Goal: Communication & Community: Answer question/provide support

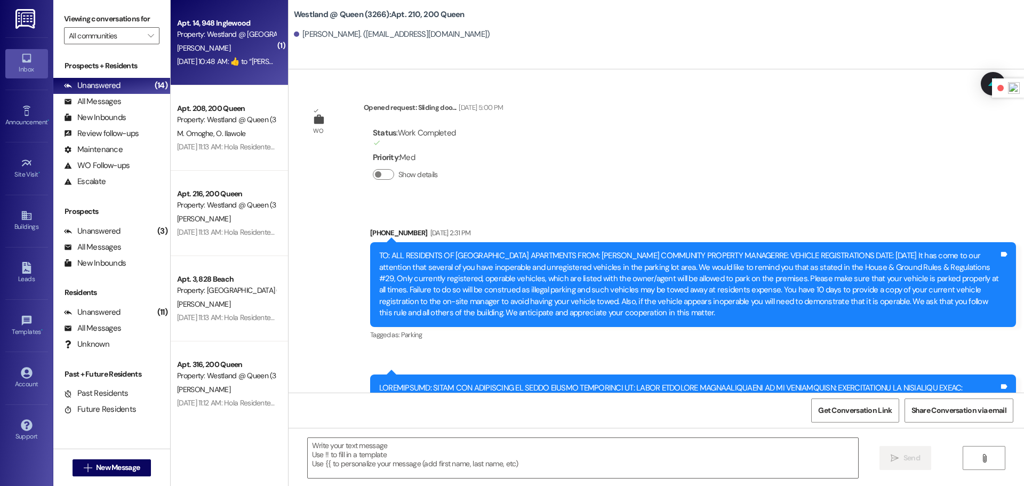
scroll to position [45242, 0]
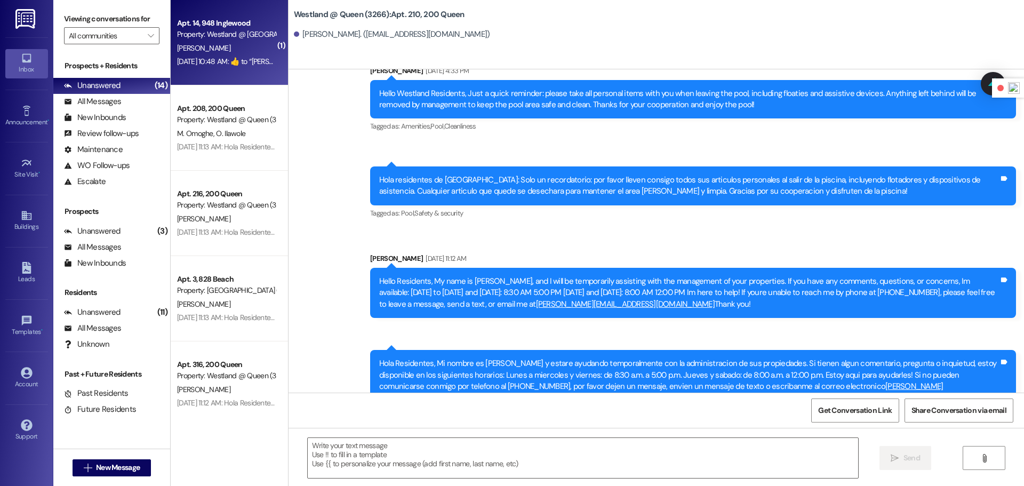
click at [237, 50] on div "[PERSON_NAME]" at bounding box center [226, 48] width 101 height 13
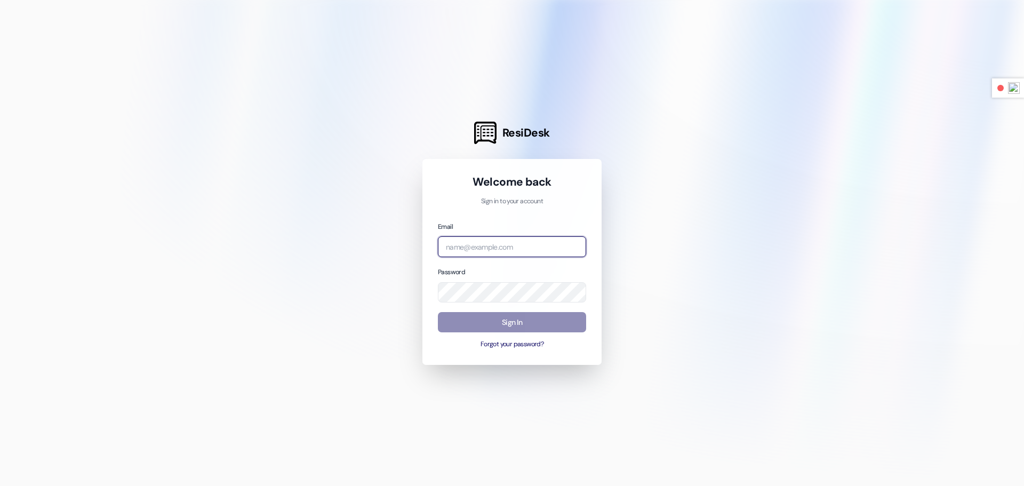
type input "nicole.wheat@westlandreg.com"
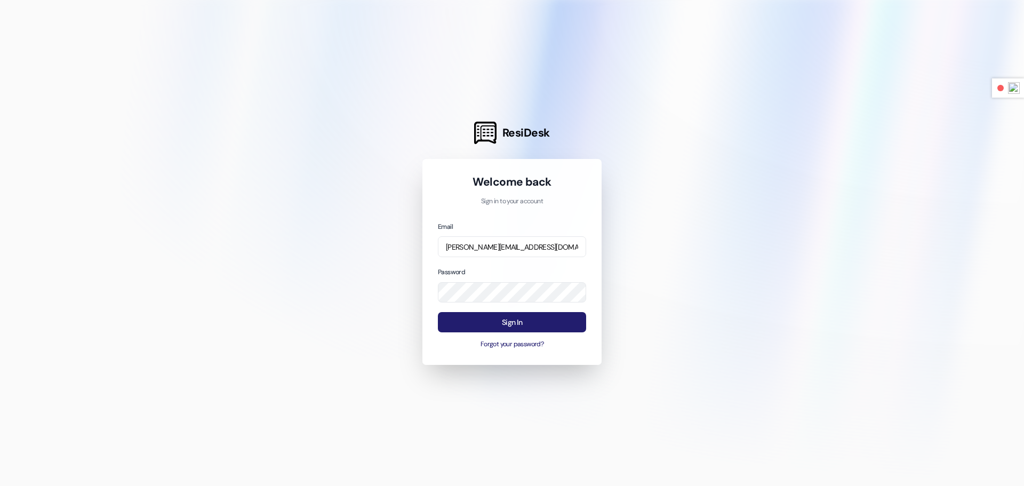
click at [552, 322] on button "Sign In" at bounding box center [512, 322] width 148 height 21
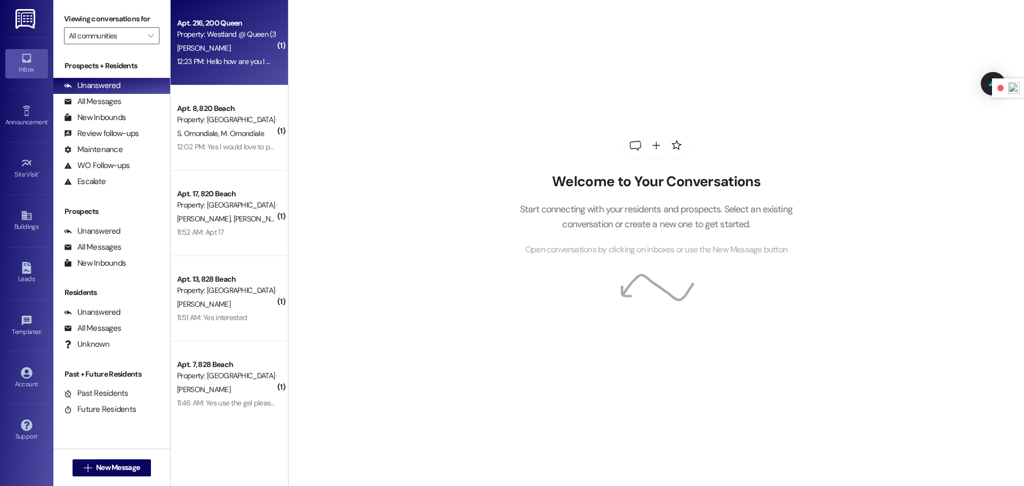
click at [237, 54] on div "[PERSON_NAME]" at bounding box center [226, 48] width 101 height 13
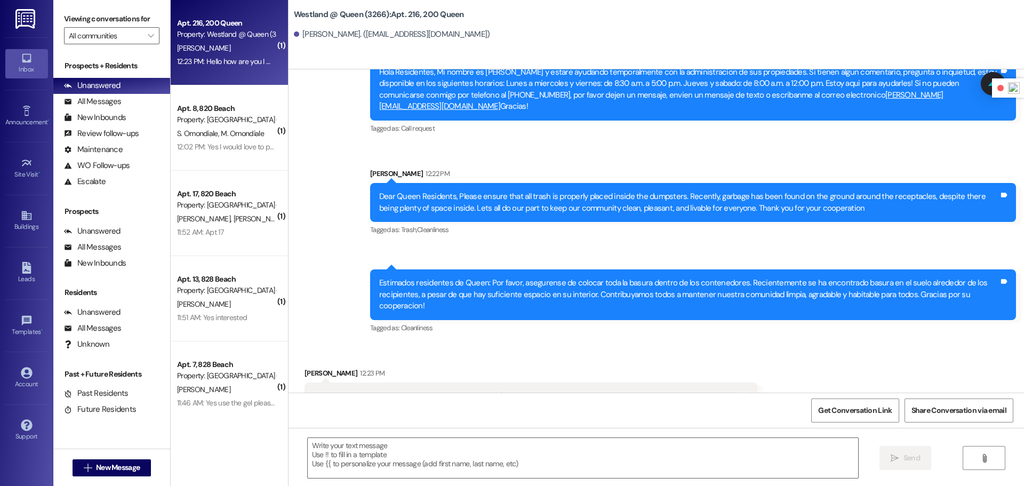
scroll to position [4472, 0]
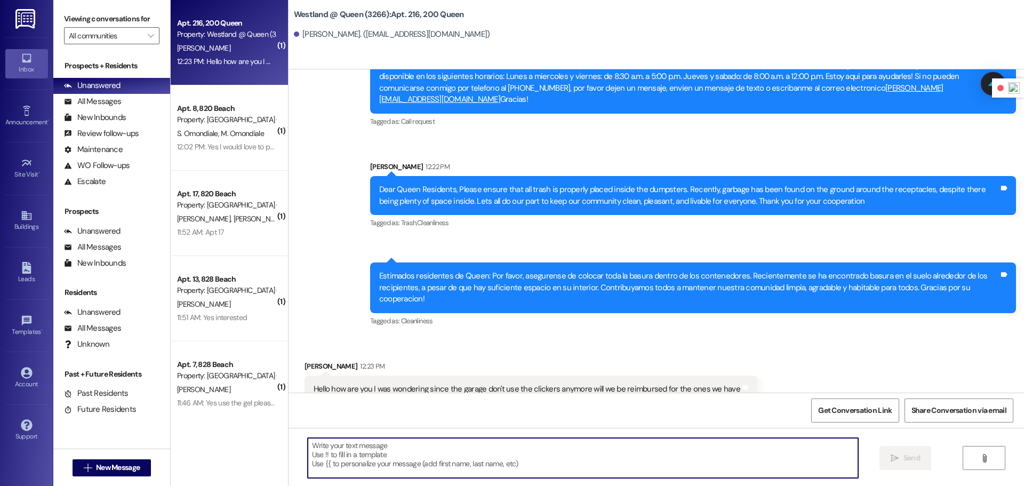
click at [518, 461] on textarea at bounding box center [583, 458] width 550 height 40
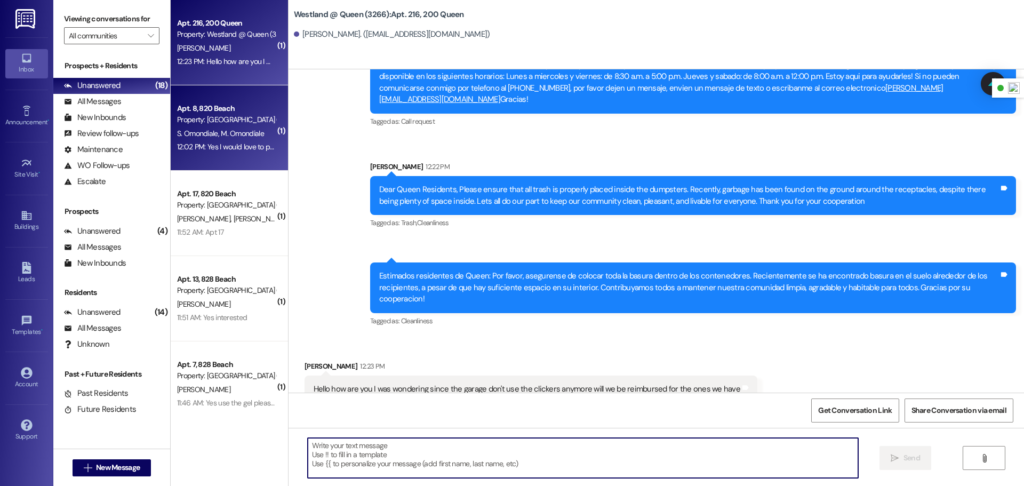
click at [239, 165] on div "Apt. 8, 820 Beach Property: Westland @ Beach (820 W Beach Ave) (3392) S. Omondi…" at bounding box center [229, 127] width 117 height 85
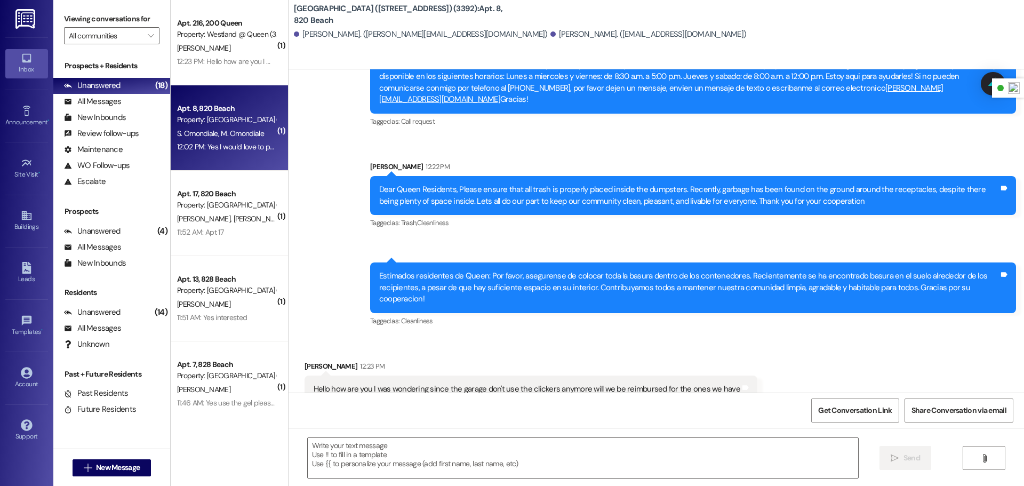
scroll to position [3678, 0]
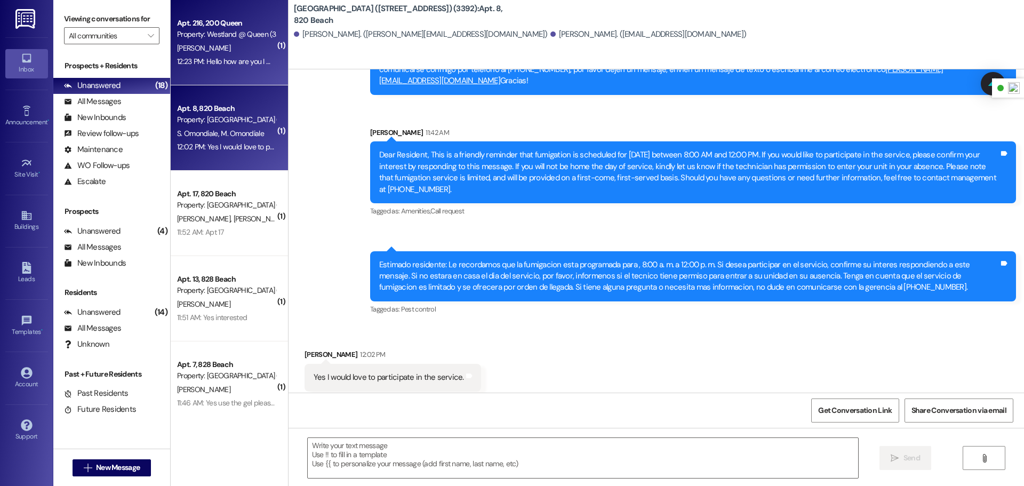
click at [229, 73] on div "Apt. 216, 200 Queen Property: Westland @ Queen (3266) R. Wilson 12:23 PM: Hello…" at bounding box center [229, 42] width 117 height 85
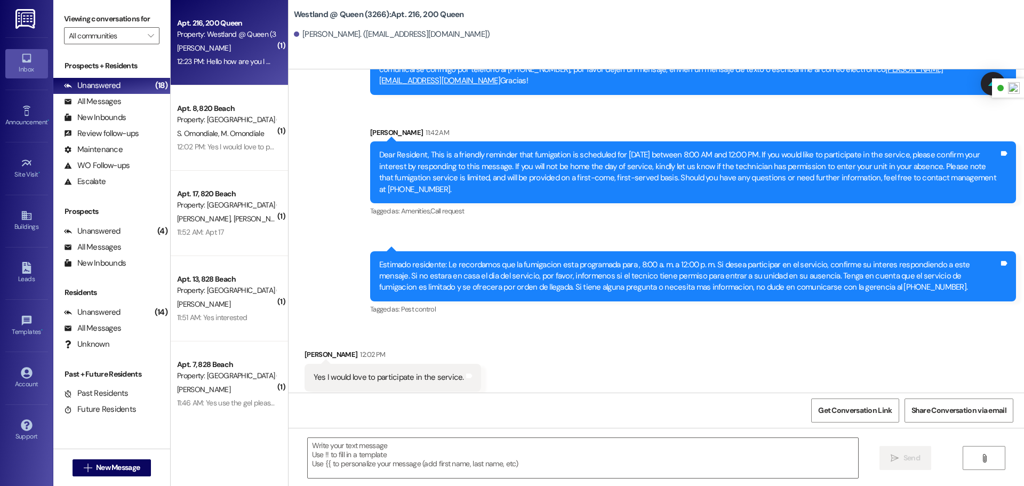
scroll to position [4472, 0]
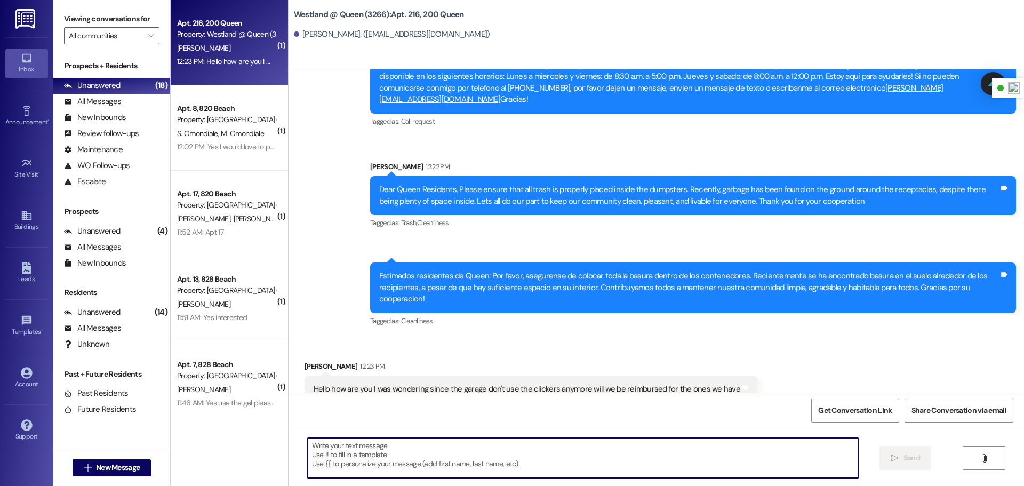
click at [404, 467] on textarea at bounding box center [583, 458] width 550 height 40
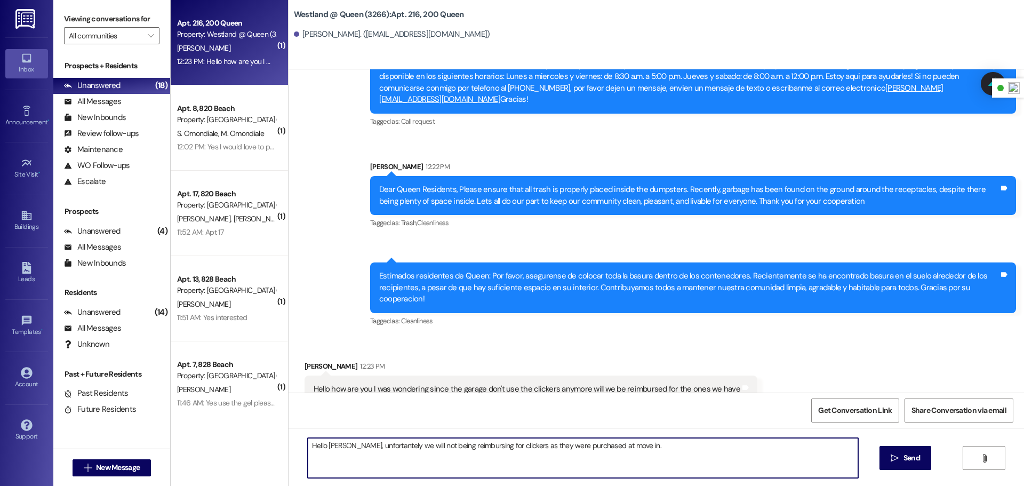
type textarea "Hello Richard, unfortantely we will not being reimbursing for clickers as they …"
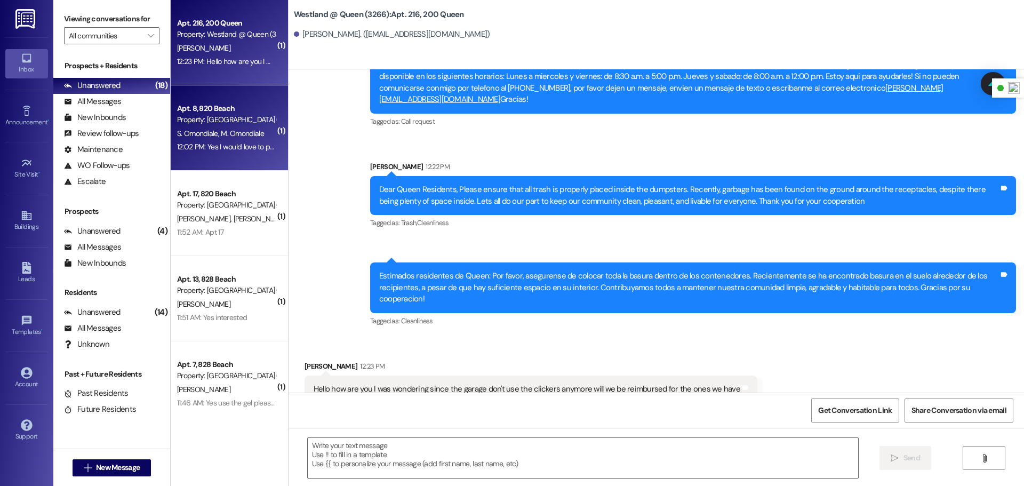
click at [187, 110] on div "Apt. 8, 820 Beach" at bounding box center [226, 108] width 99 height 11
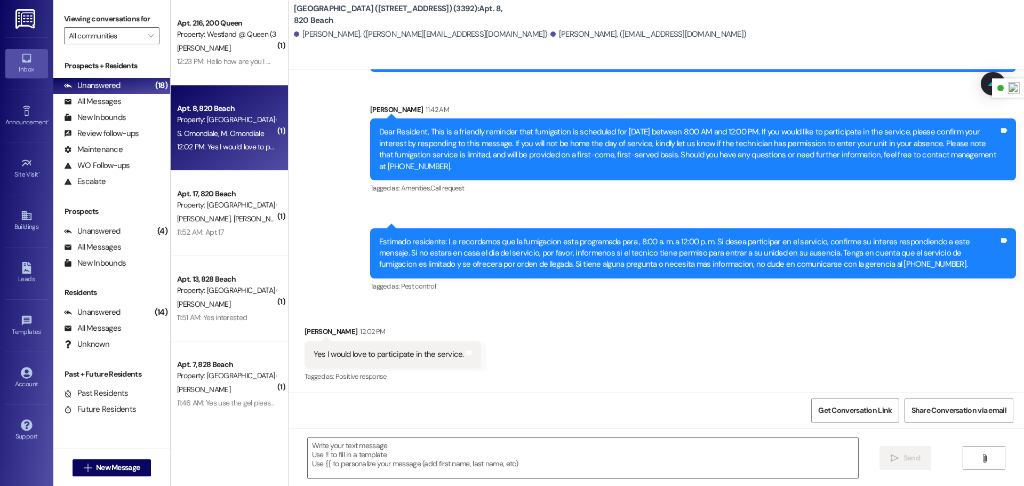
scroll to position [3678, 0]
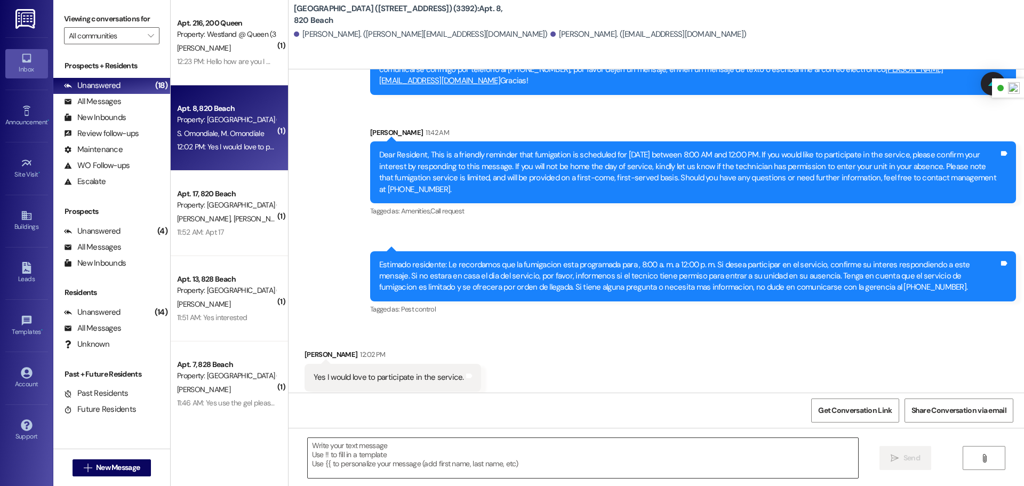
click at [402, 459] on textarea at bounding box center [583, 458] width 550 height 40
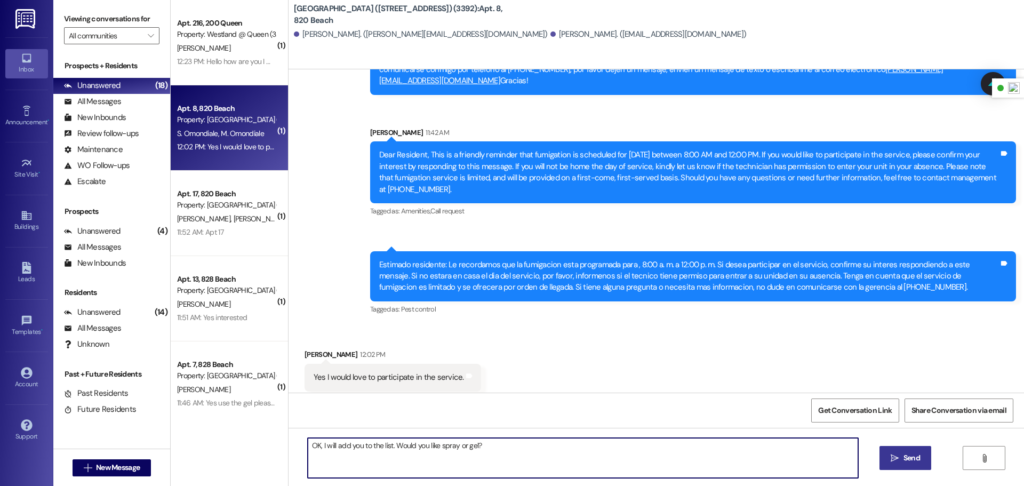
type textarea "OK, I will add you to the list. Would you like spray or gel?"
click at [915, 460] on span "Send" at bounding box center [911, 457] width 17 height 11
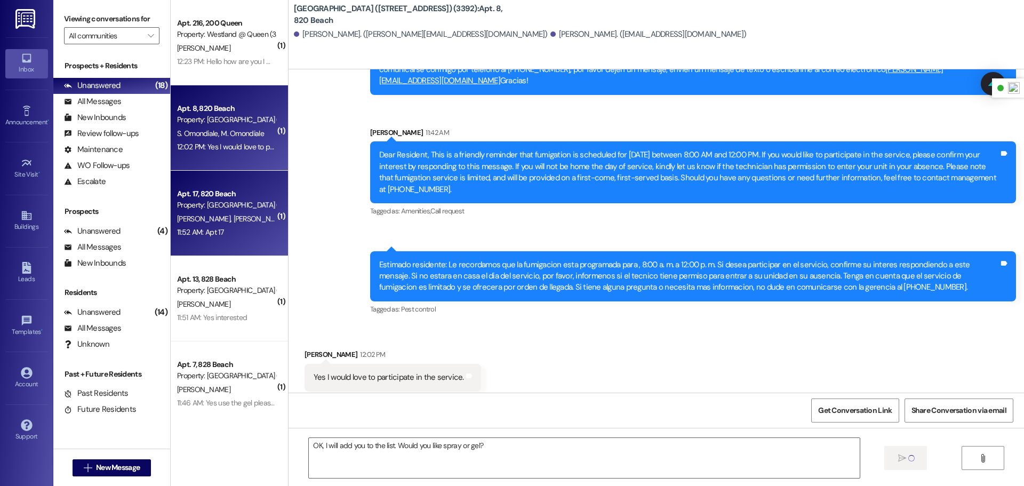
click at [233, 217] on span "M. Lawton" at bounding box center [259, 219] width 53 height 10
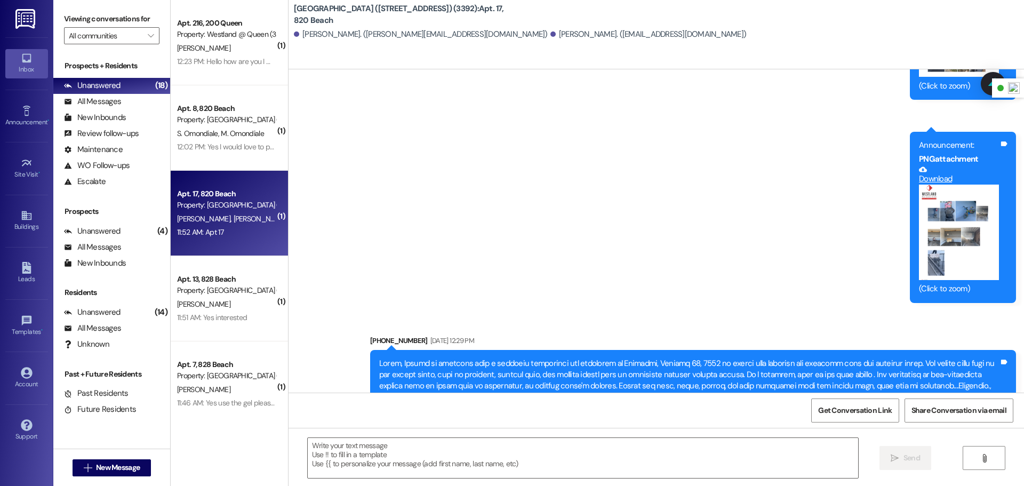
scroll to position [7570, 0]
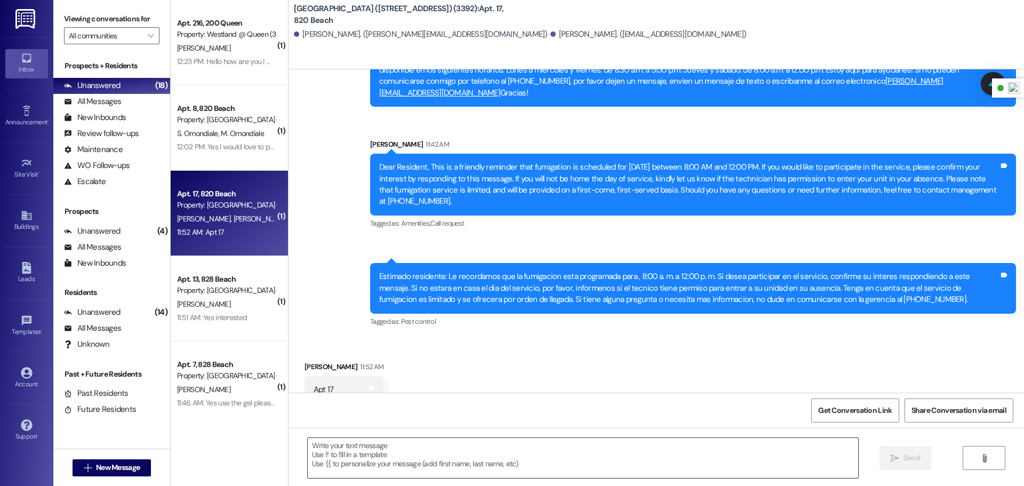
click at [446, 460] on textarea at bounding box center [583, 458] width 550 height 40
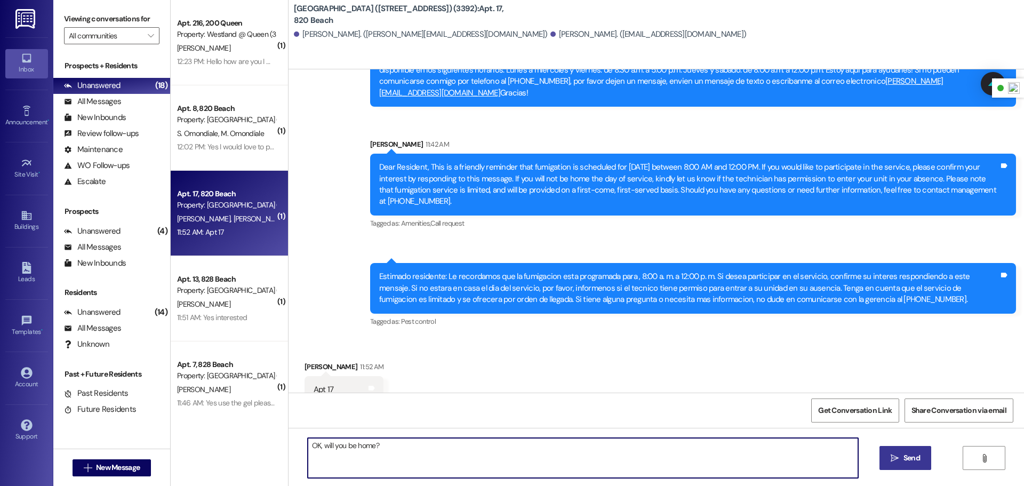
type textarea "OK, will you be home?"
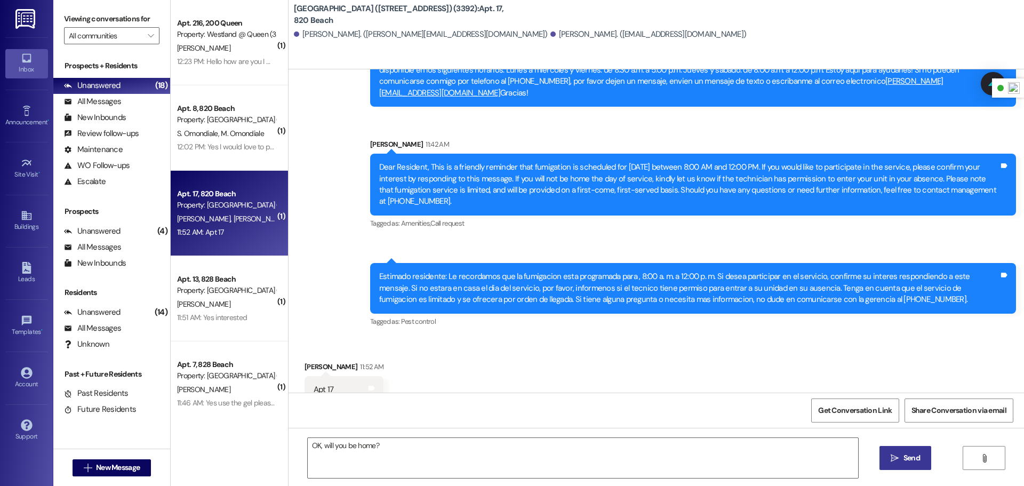
click at [894, 455] on icon "" at bounding box center [895, 458] width 8 height 9
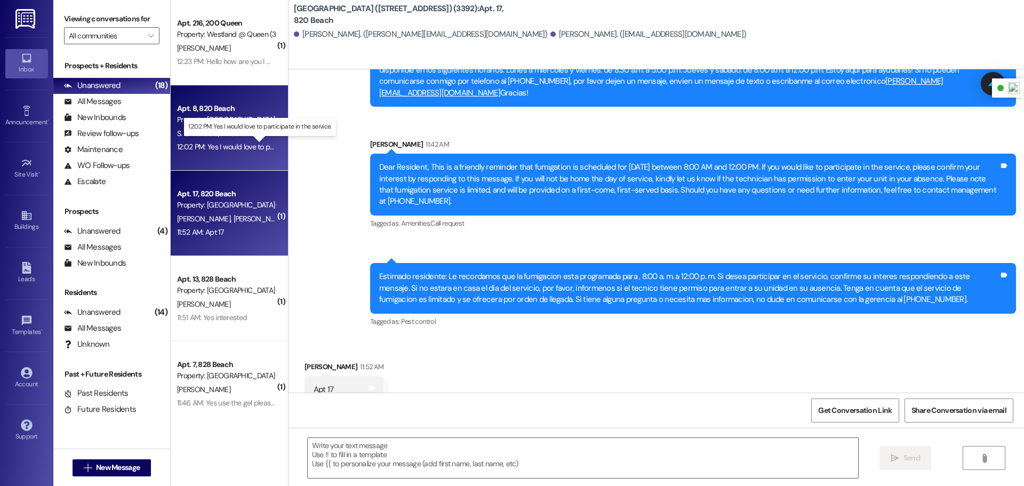
click at [246, 143] on div "12:02 PM: Yes I would love to participate in the service. 12:02 PM: Yes I would…" at bounding box center [260, 147] width 166 height 10
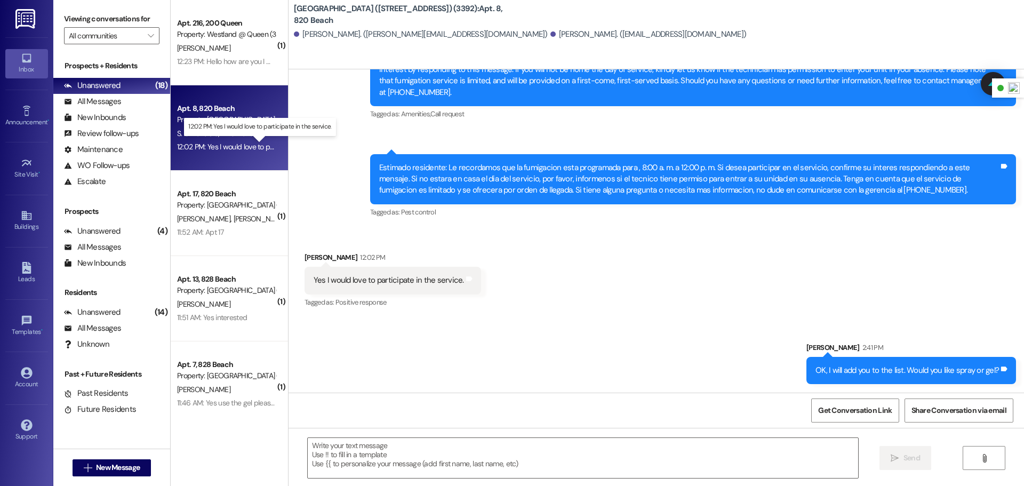
scroll to position [3753, 0]
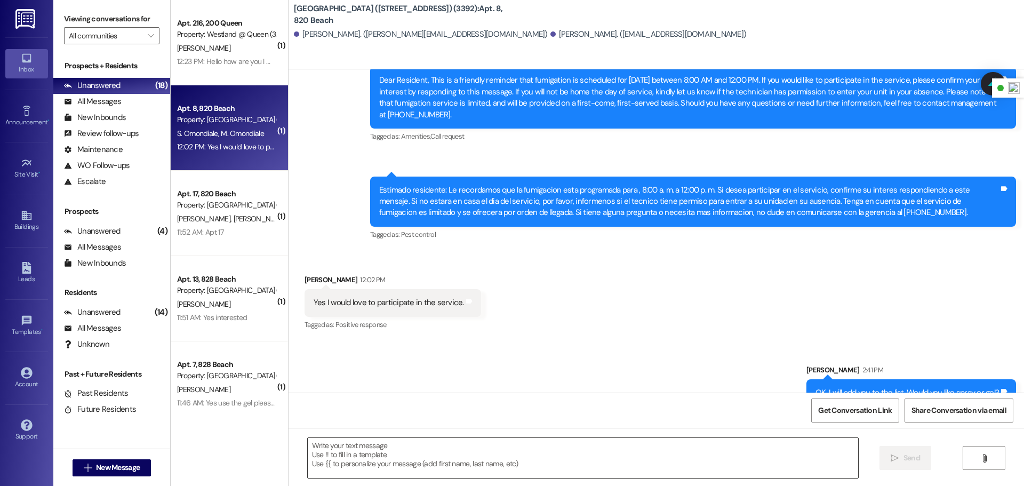
click at [508, 442] on textarea at bounding box center [583, 458] width 550 height 40
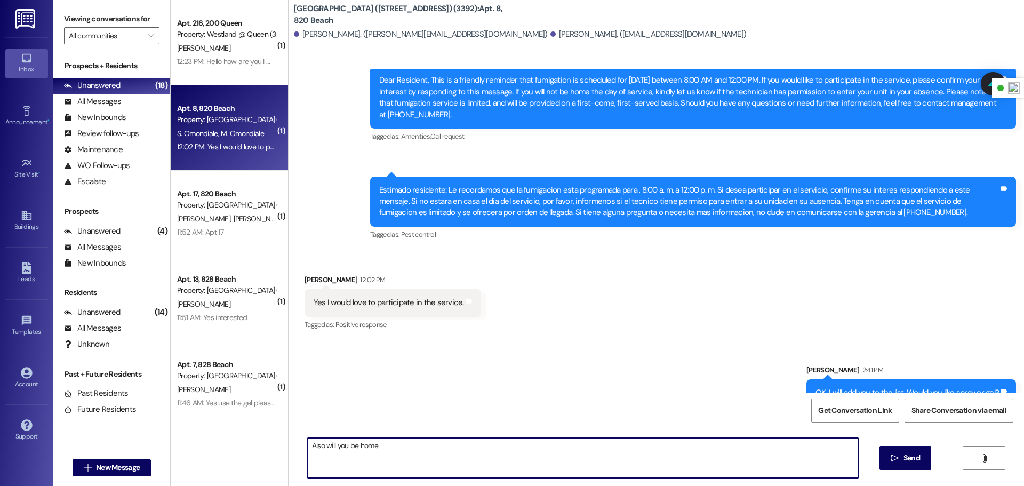
type textarea "Also will you be home?"
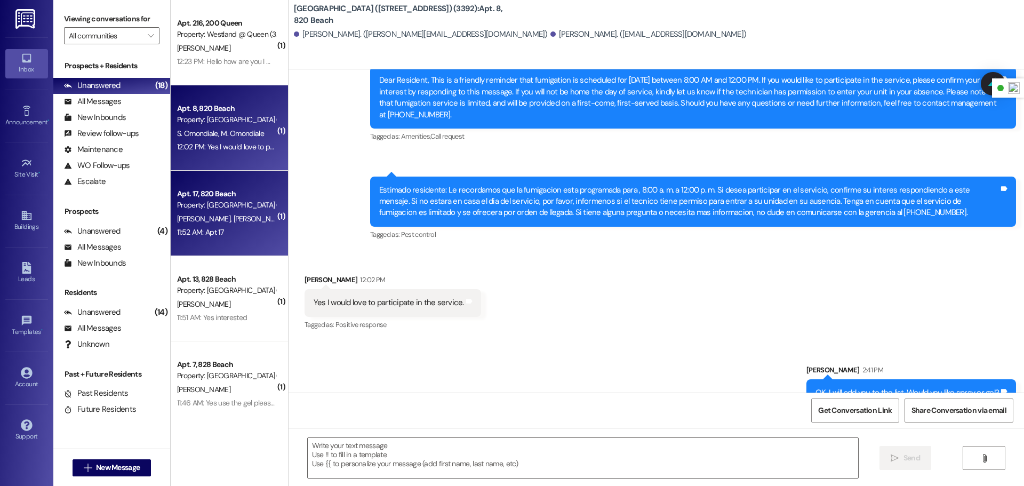
click at [258, 246] on div "Apt. 17, 820 Beach Property: Westland @ Beach (820 W Beach Ave) (3392) H. Garci…" at bounding box center [229, 213] width 117 height 85
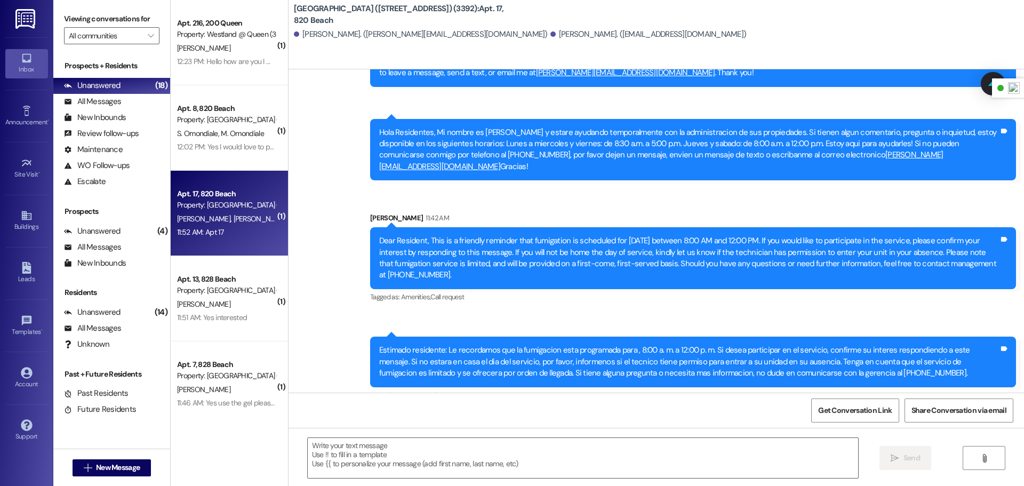
scroll to position [7570, 0]
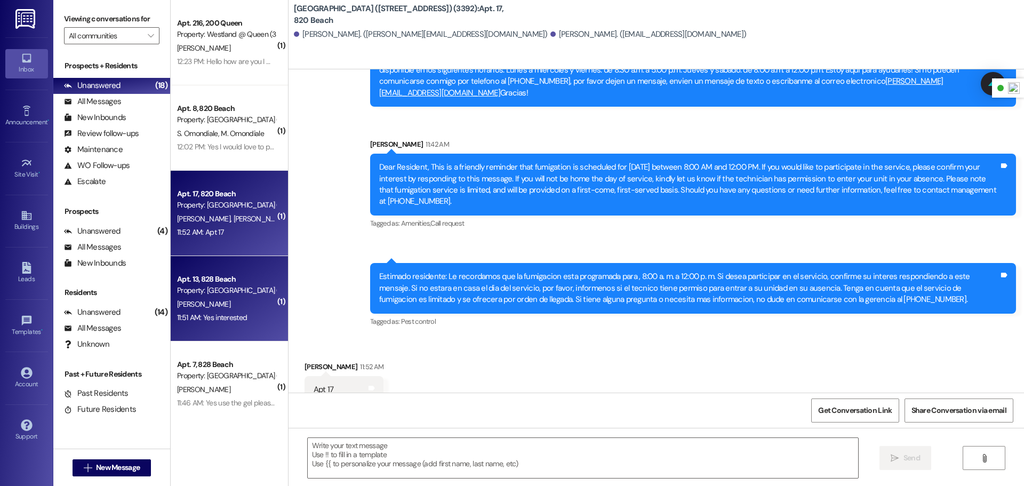
click at [230, 281] on div "Apt. 13, 828 Beach" at bounding box center [226, 279] width 99 height 11
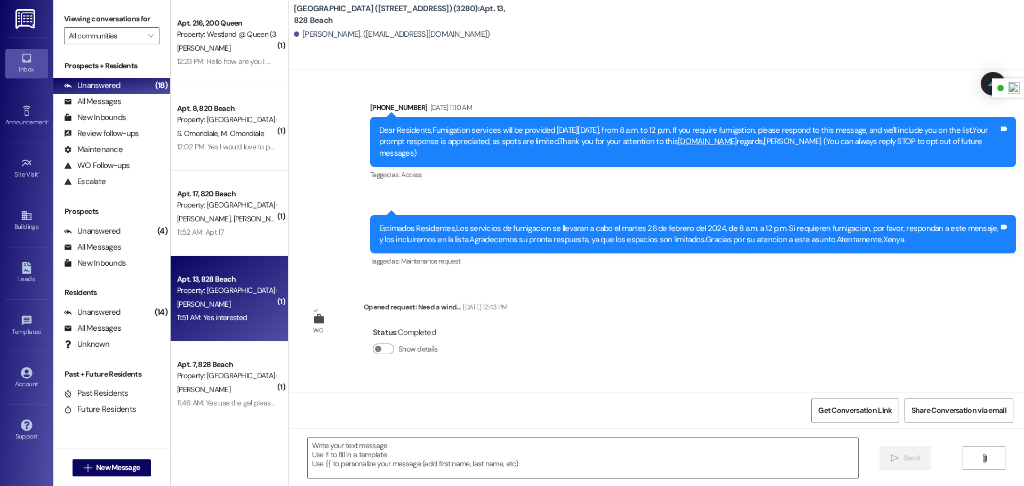
scroll to position [8052, 0]
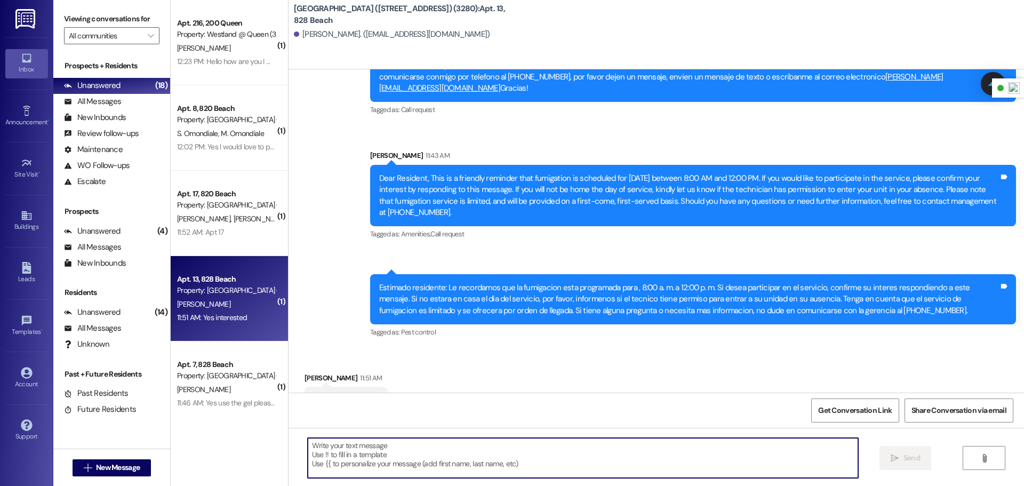
click at [405, 460] on textarea at bounding box center [583, 458] width 550 height 40
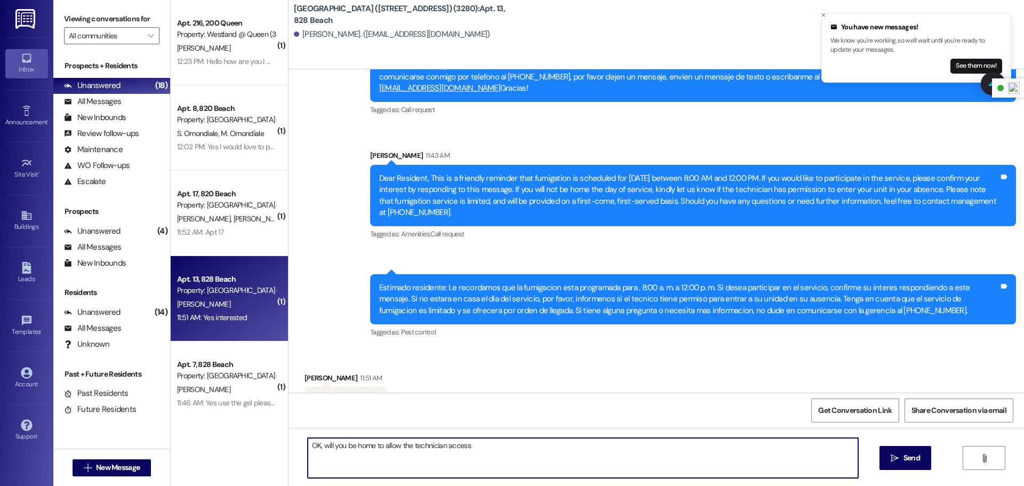
type textarea "OK, will you be home to allow the technician access?"
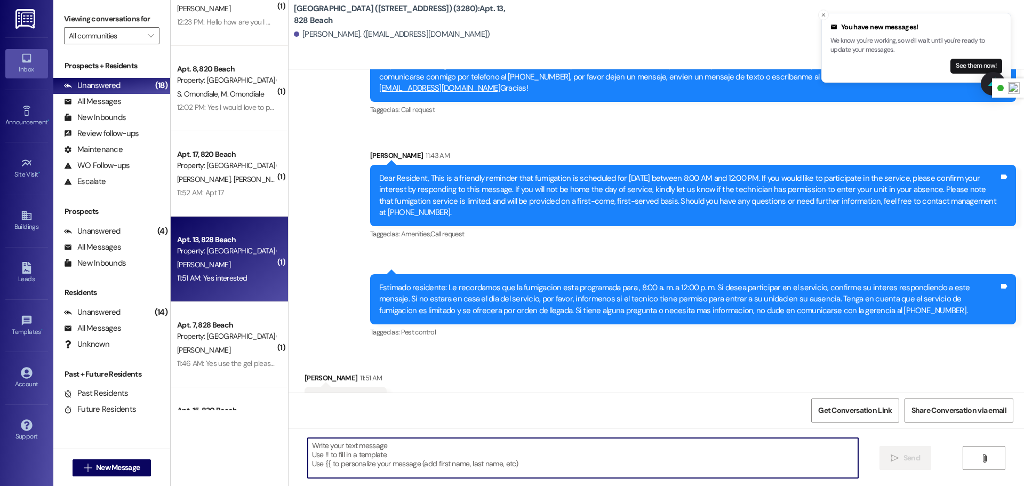
scroll to position [40, 0]
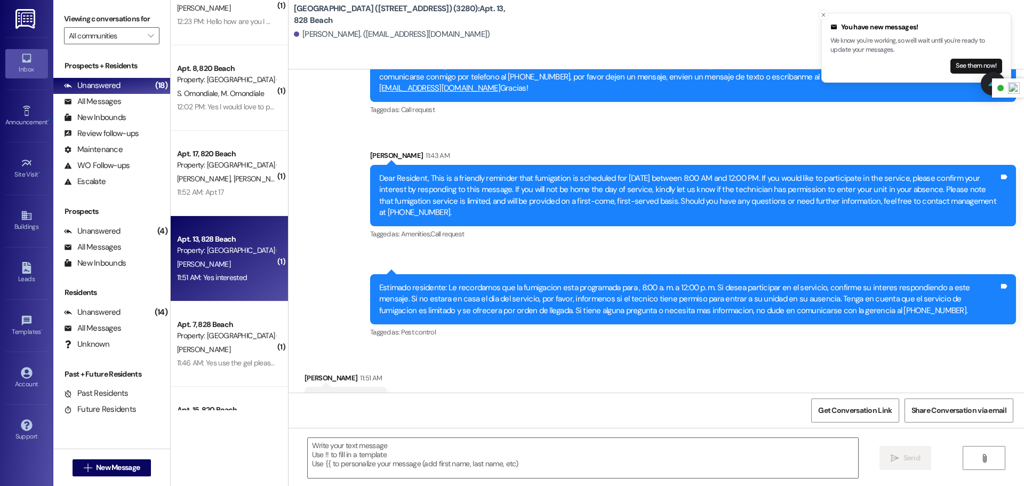
click at [239, 354] on div "[PERSON_NAME]" at bounding box center [226, 349] width 101 height 13
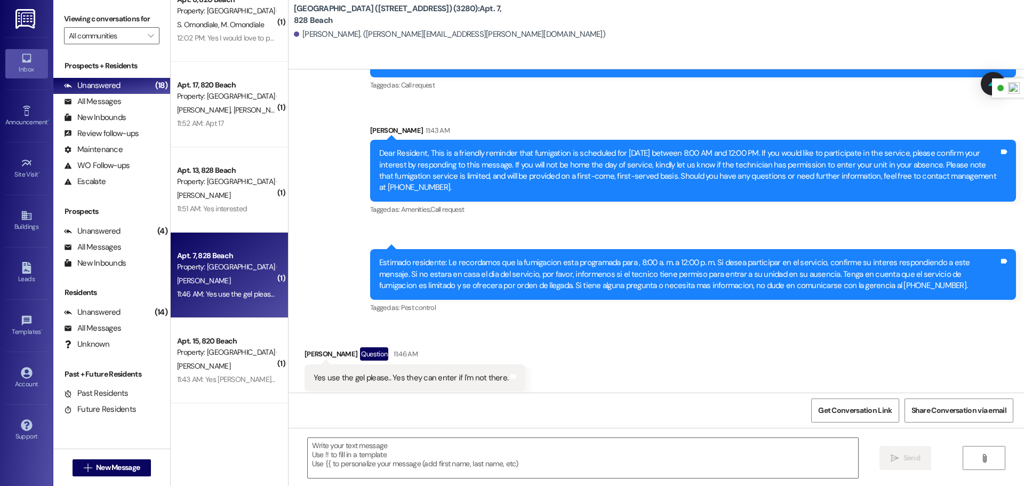
scroll to position [124, 0]
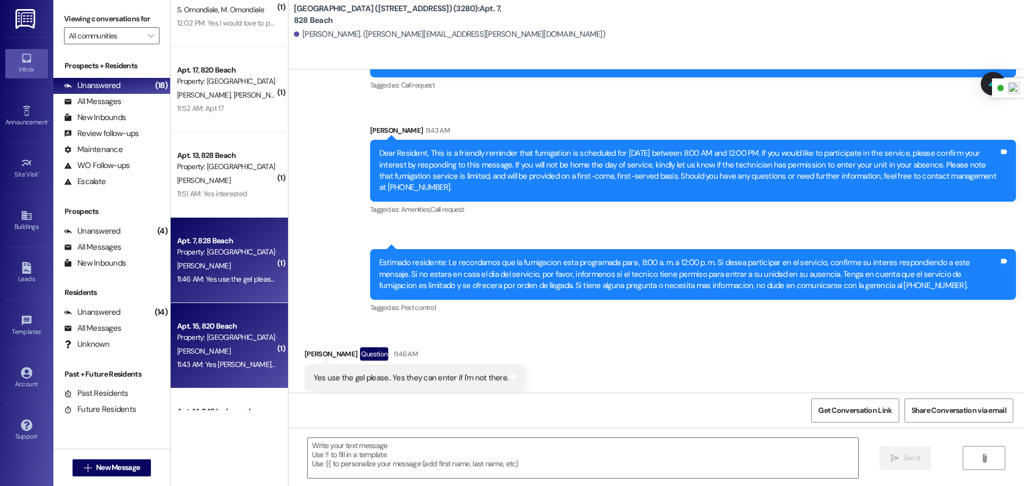
click at [242, 335] on div "Property: [PERSON_NAME][GEOGRAPHIC_DATA] ([STREET_ADDRESS]) (3392)" at bounding box center [226, 337] width 99 height 11
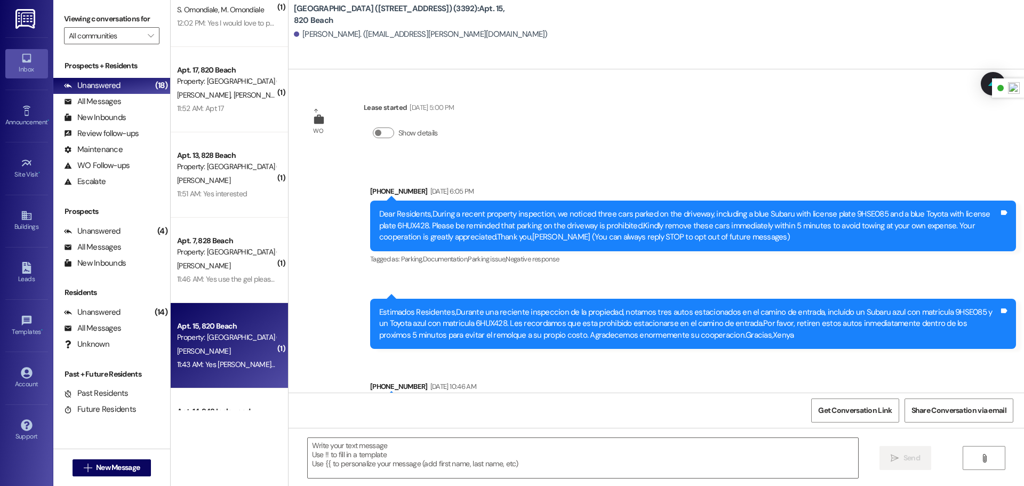
scroll to position [7361, 0]
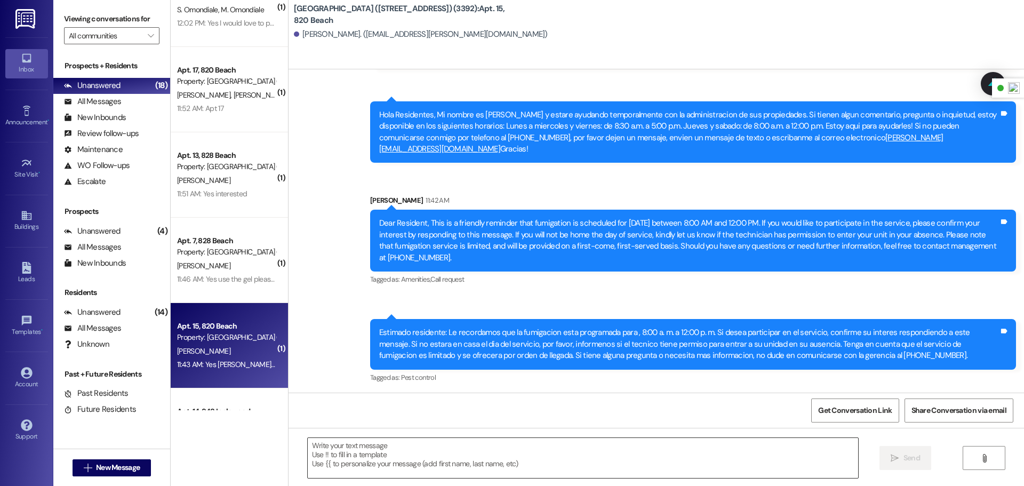
click at [423, 458] on textarea at bounding box center [583, 458] width 550 height 40
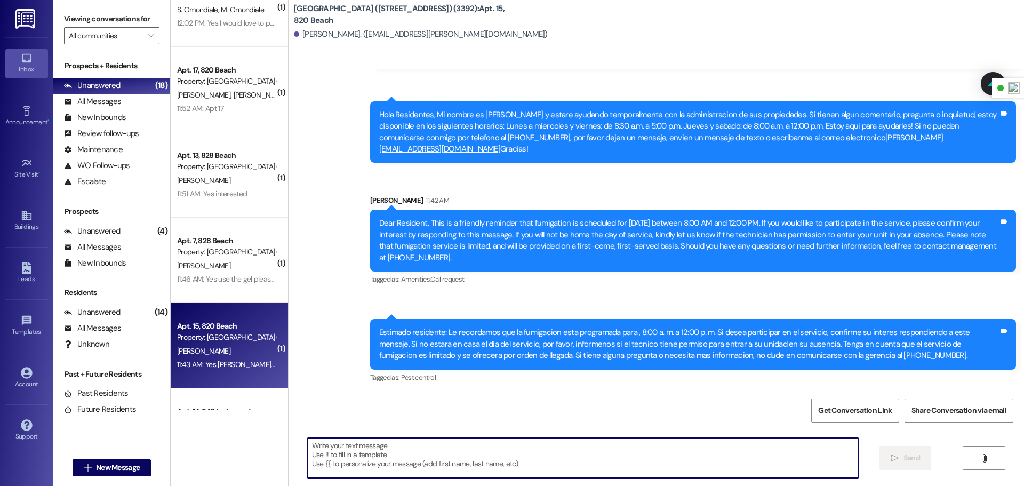
click at [423, 458] on textarea at bounding box center [583, 458] width 550 height 40
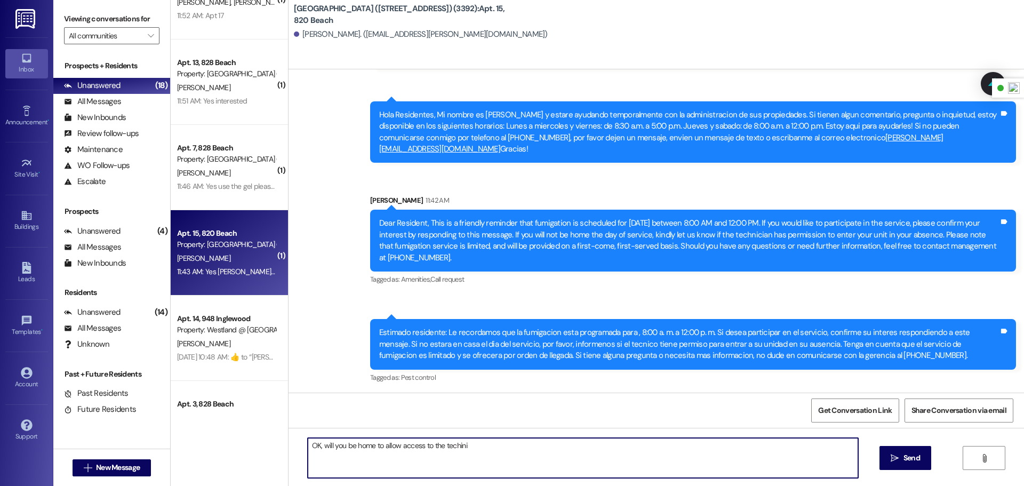
scroll to position [218, 0]
type textarea "OK, will you be home to allow access to the technician?"
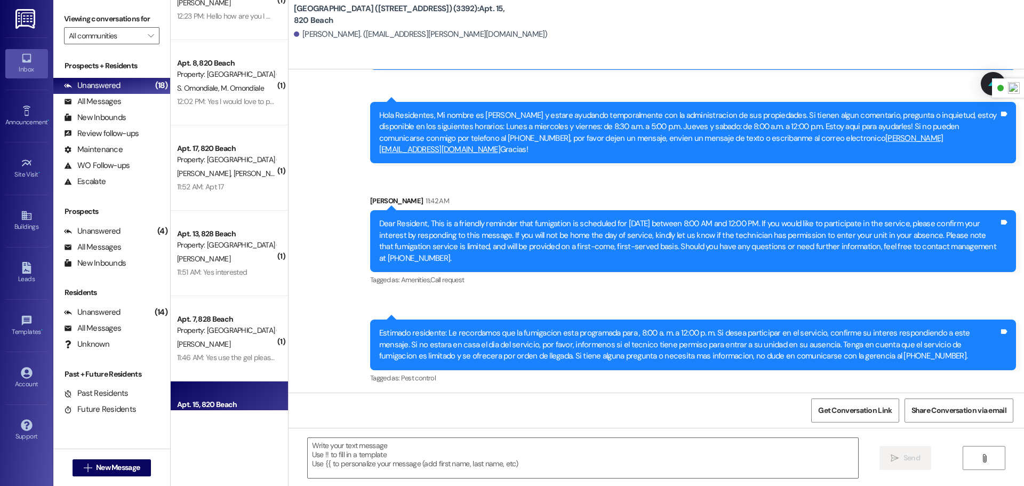
scroll to position [0, 0]
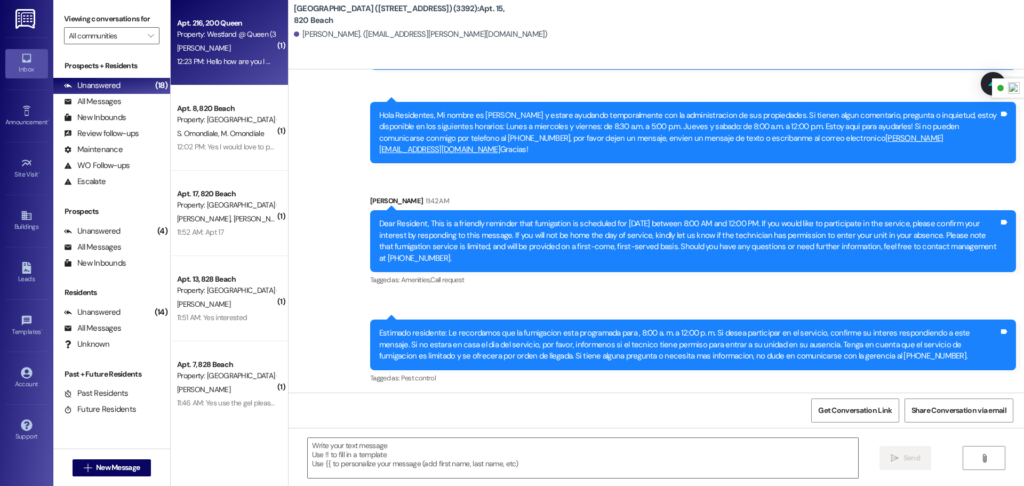
click at [221, 49] on div "[PERSON_NAME]" at bounding box center [226, 48] width 101 height 13
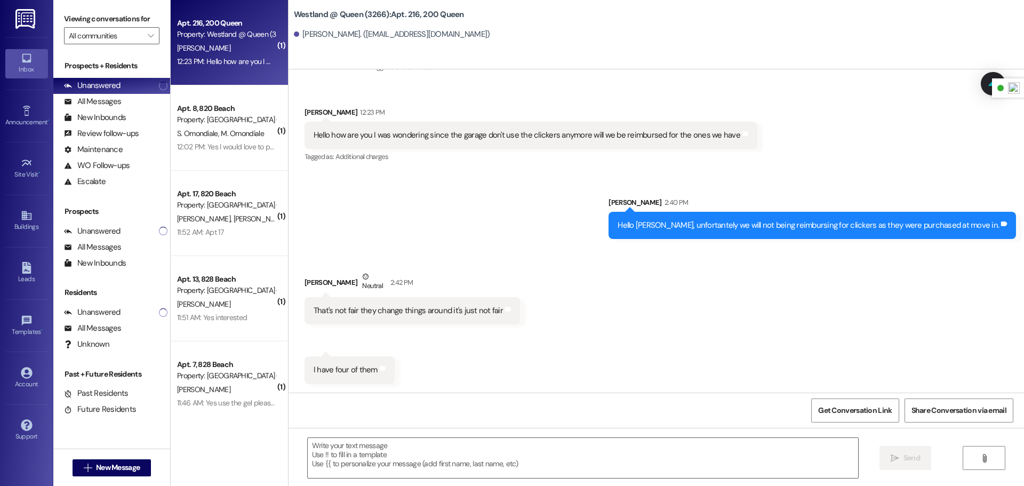
scroll to position [4692, 0]
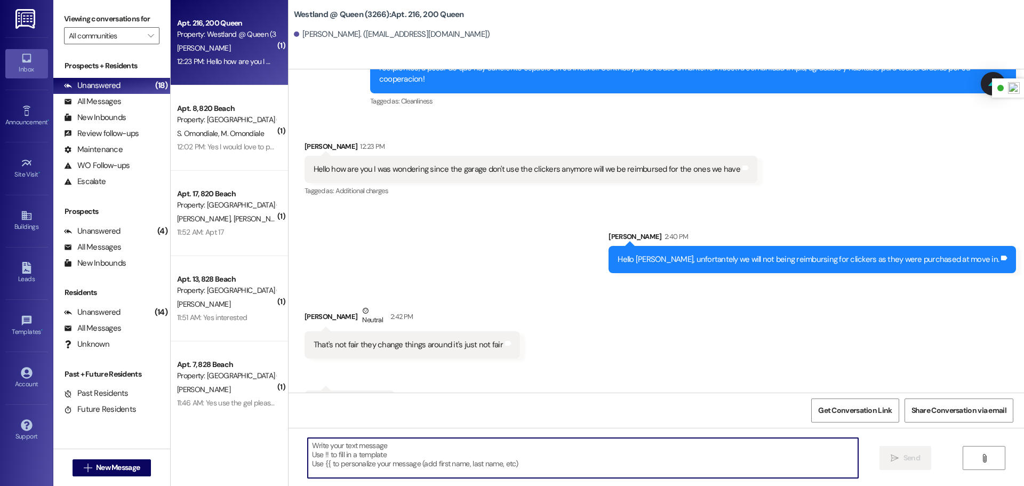
click at [376, 452] on textarea at bounding box center [583, 458] width 550 height 40
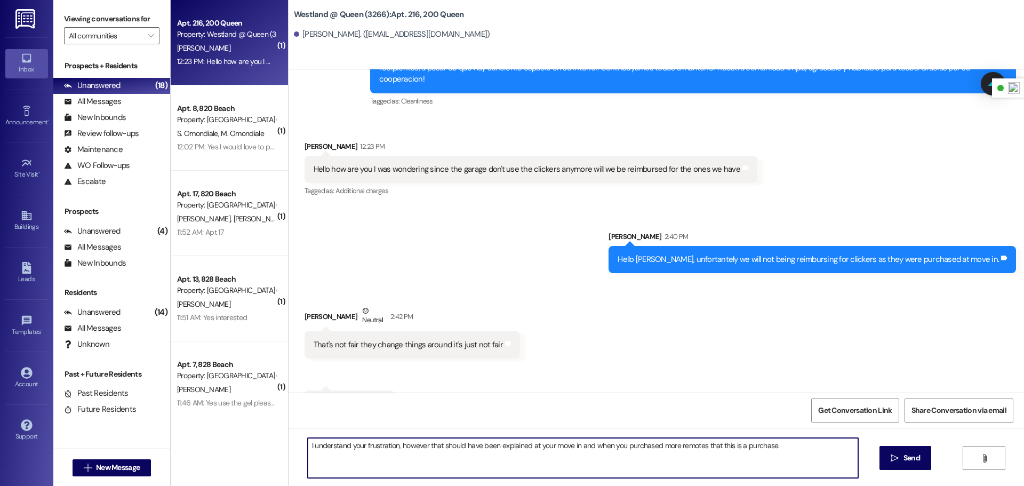
type textarea "I understand your frustration, however that should have been explained at your …"
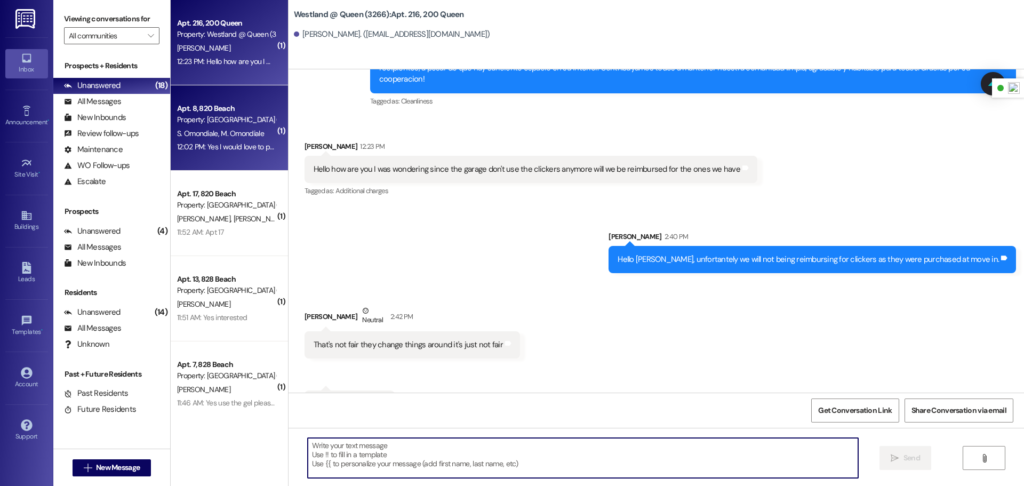
click at [227, 140] on div "12:02 PM: Yes I would love to participate in the service. 12:02 PM: Yes I would…" at bounding box center [226, 146] width 101 height 13
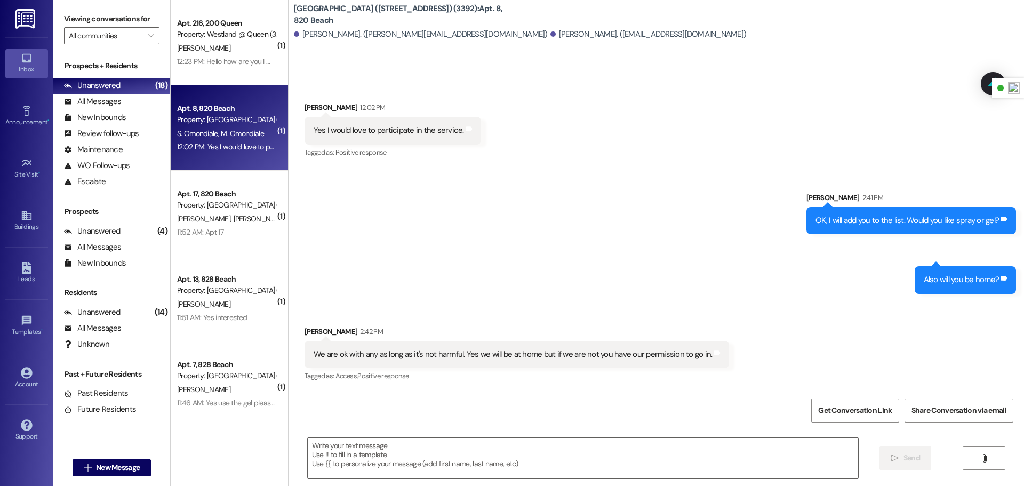
scroll to position [3902, 0]
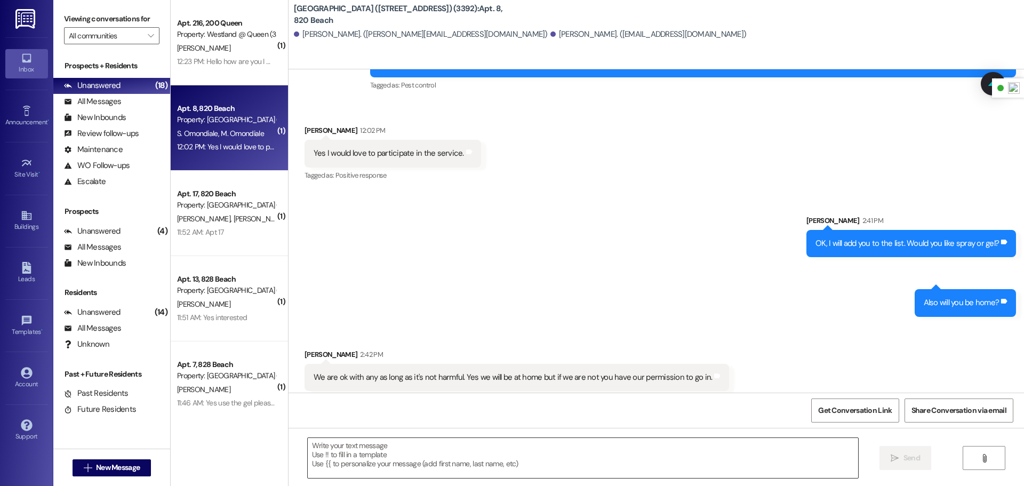
click at [377, 456] on textarea at bounding box center [583, 458] width 550 height 40
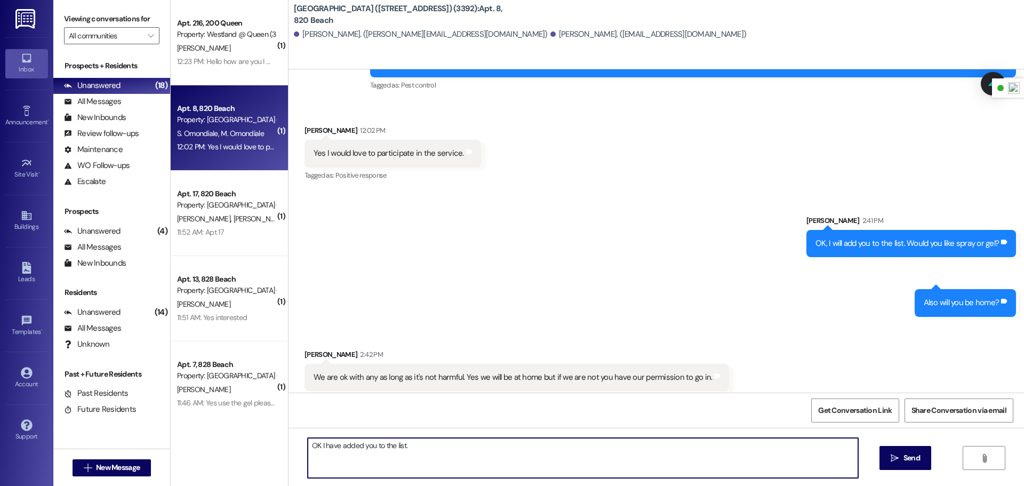
type textarea "OK I have added you to the list."
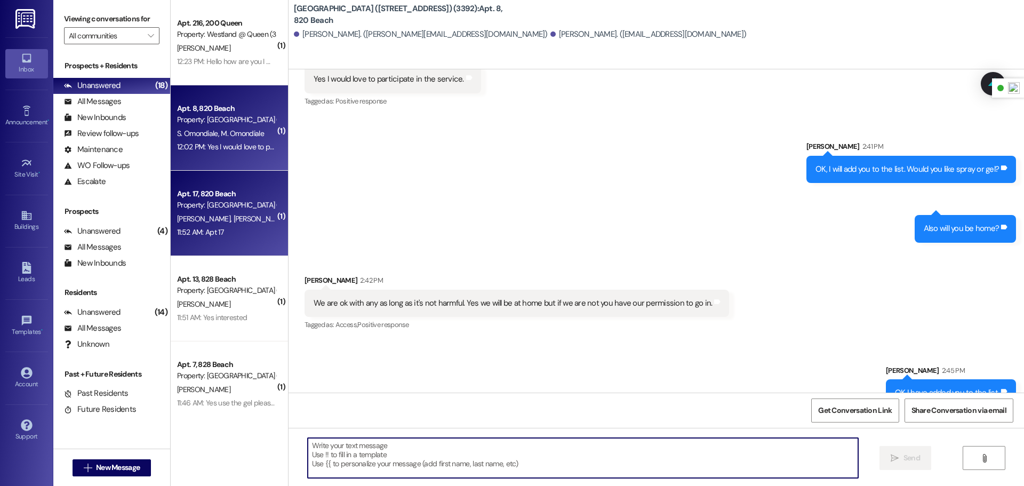
click at [189, 238] on div "11:52 AM: Apt 17 11:52 AM: Apt 17" at bounding box center [226, 232] width 101 height 13
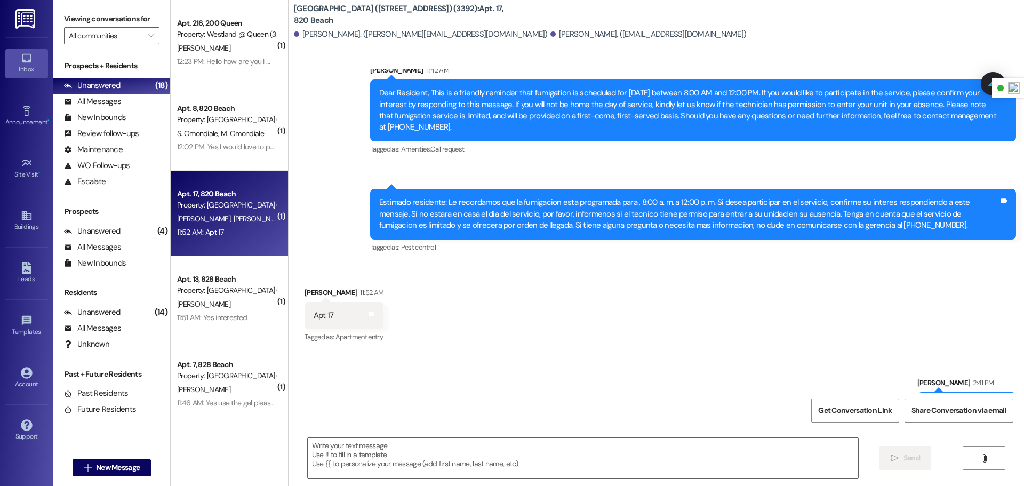
scroll to position [7645, 0]
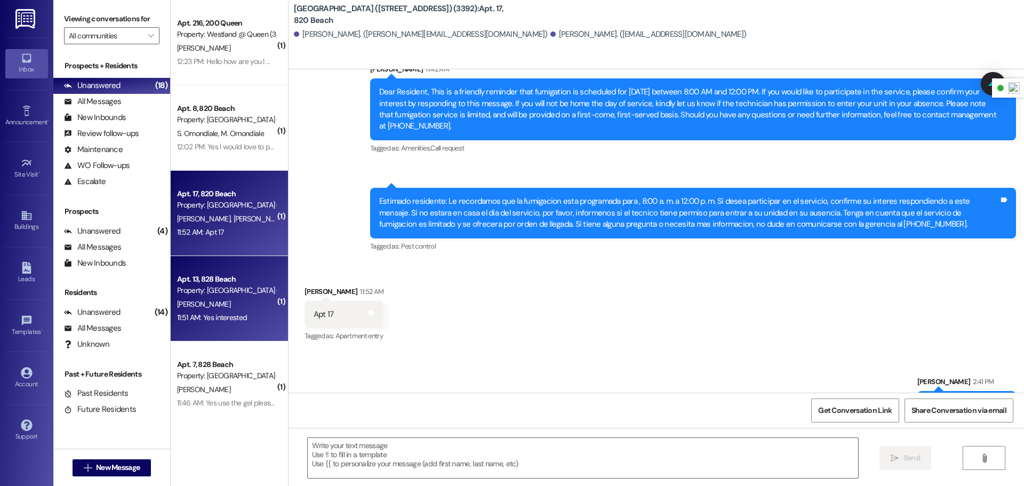
click at [221, 299] on div "[PERSON_NAME][GEOGRAPHIC_DATA]" at bounding box center [226, 304] width 101 height 13
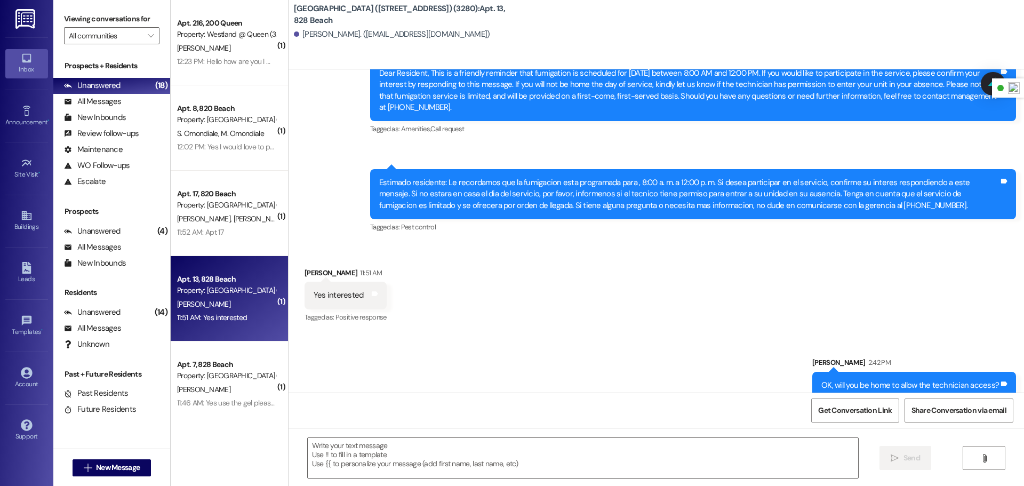
scroll to position [8217, 0]
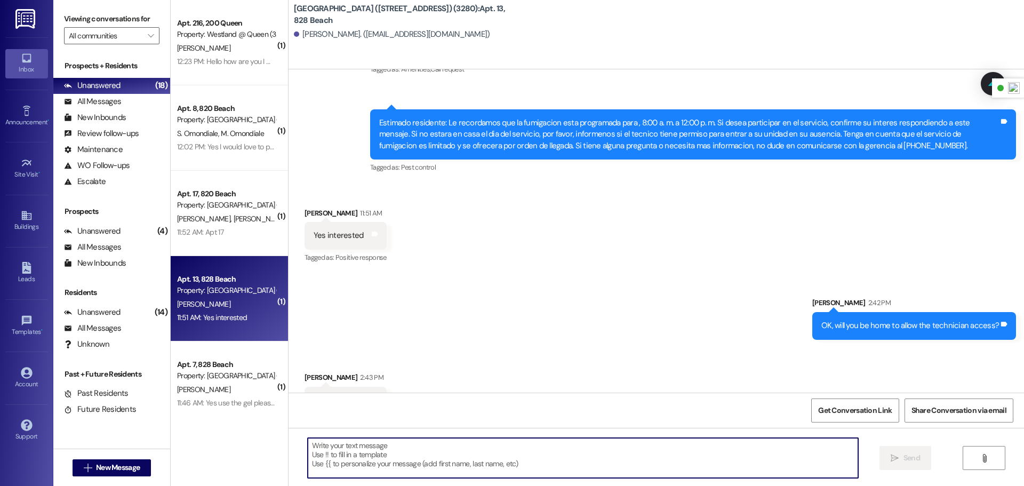
click at [463, 454] on textarea at bounding box center [583, 458] width 550 height 40
type textarea "OK, I have added you to the list"
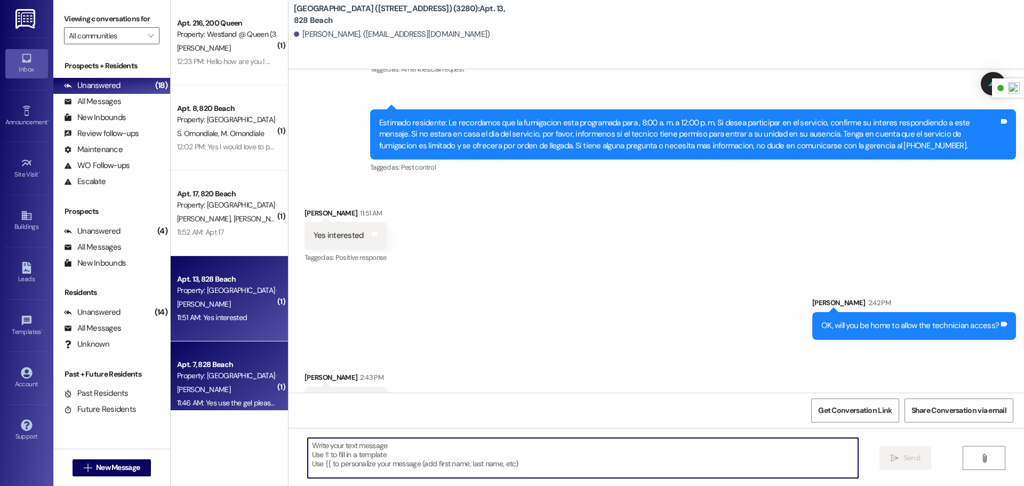
click at [204, 383] on div "[PERSON_NAME]" at bounding box center [226, 389] width 101 height 13
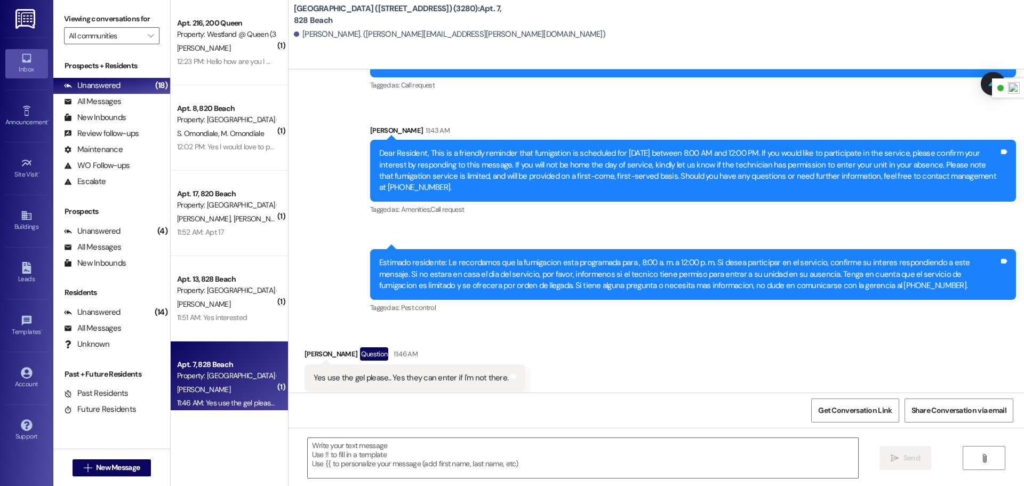
scroll to position [9364, 0]
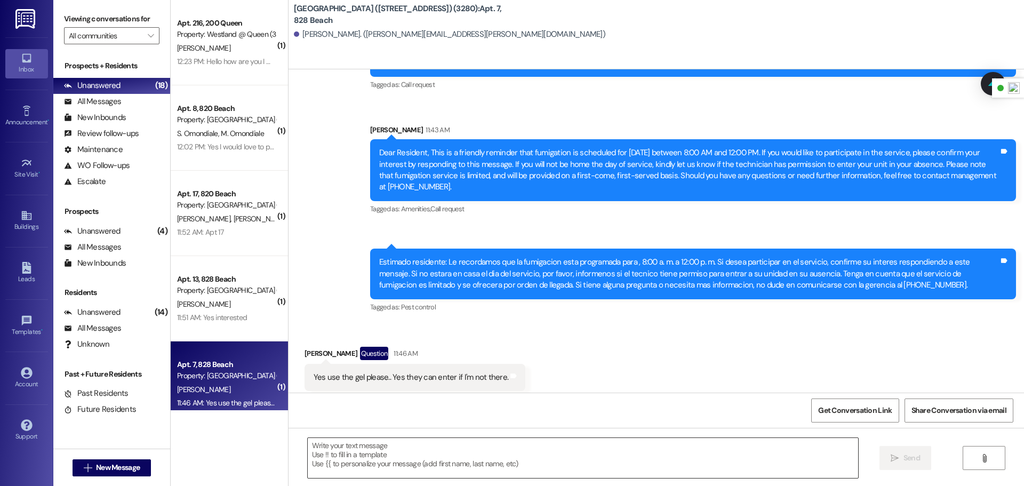
click at [419, 462] on textarea at bounding box center [583, 458] width 550 height 40
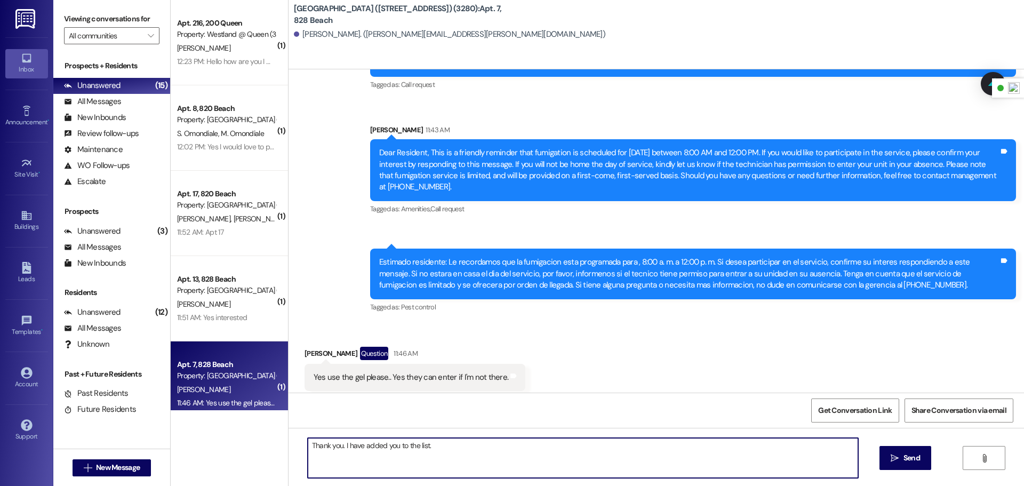
type textarea "Thank you. I have added you to the list."
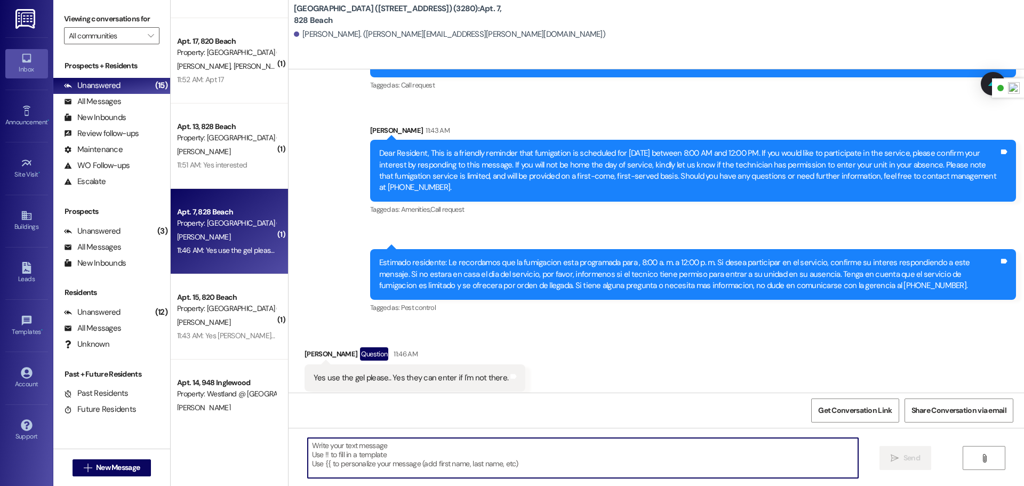
scroll to position [158, 0]
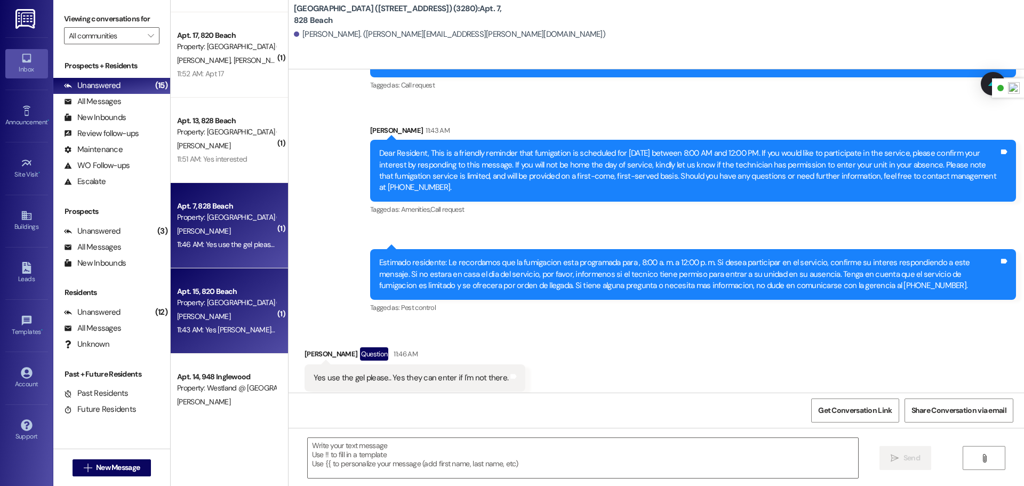
click at [243, 319] on div "B. Beene" at bounding box center [226, 316] width 101 height 13
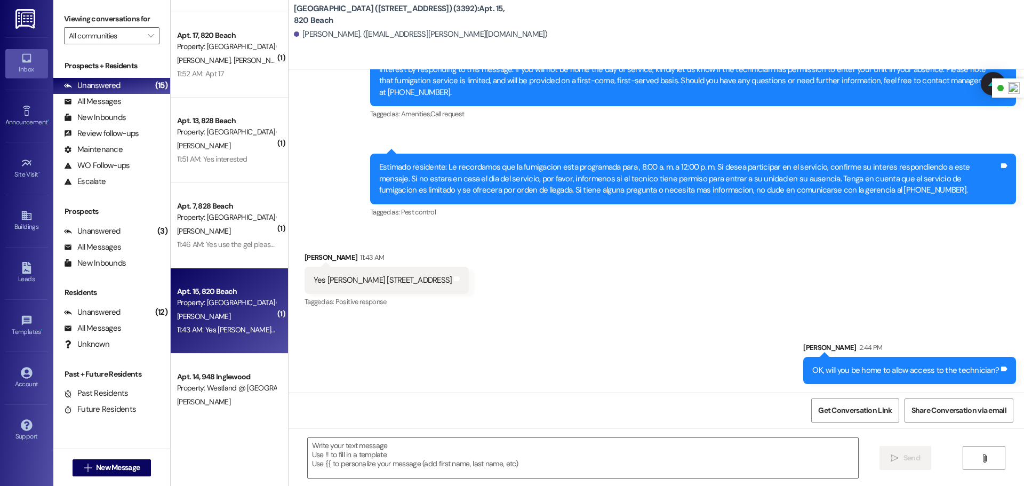
scroll to position [7435, 0]
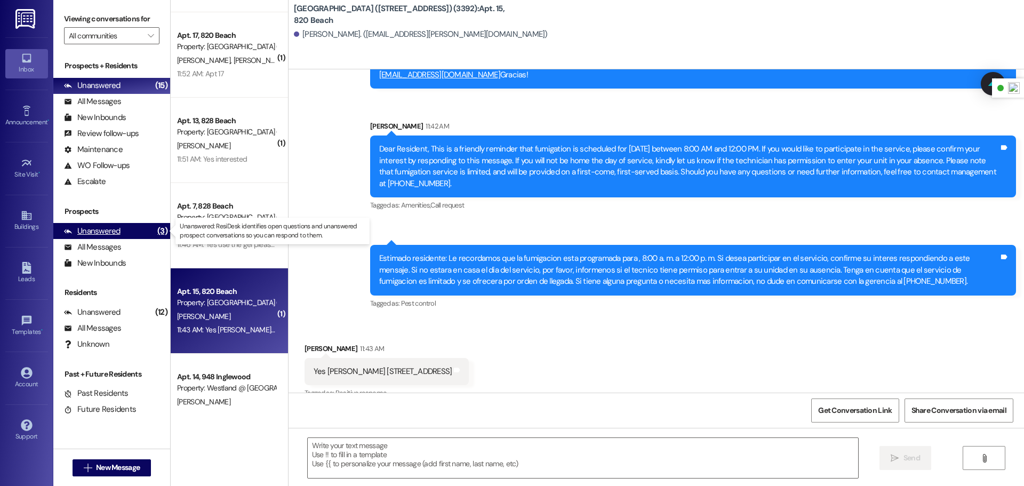
click at [130, 232] on div "Unanswered (3)" at bounding box center [111, 231] width 117 height 16
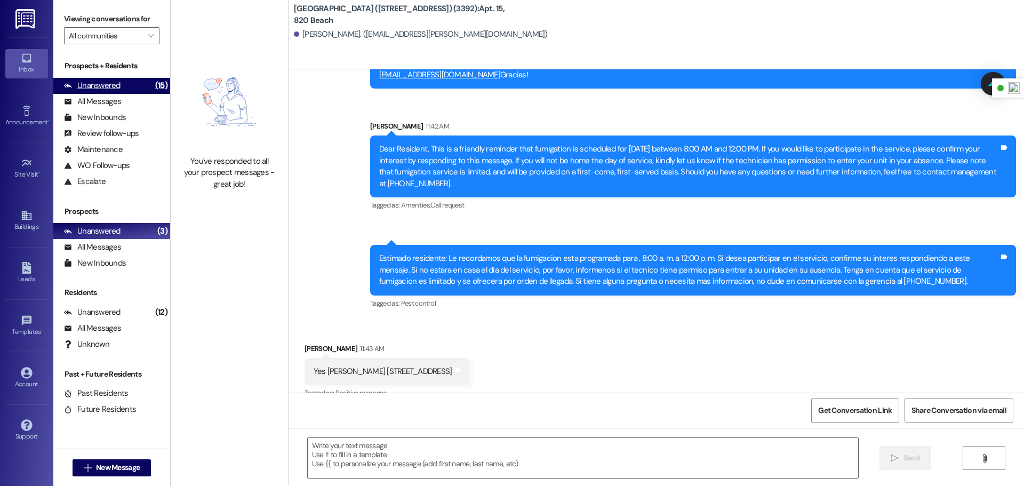
click at [103, 90] on div "Unanswered" at bounding box center [92, 85] width 57 height 11
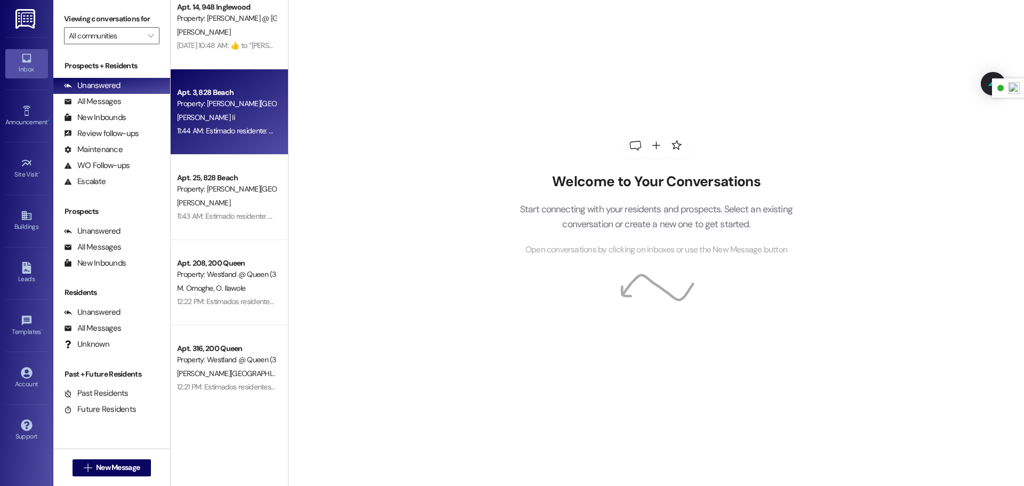
scroll to position [17, 0]
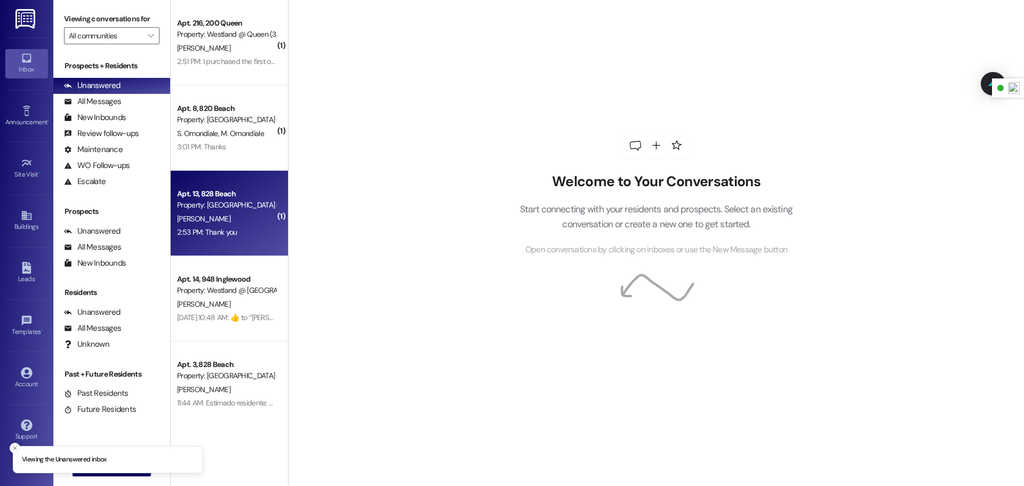
click at [237, 236] on div "2:53 PM: Thank you 2:53 PM: Thank you" at bounding box center [226, 232] width 101 height 13
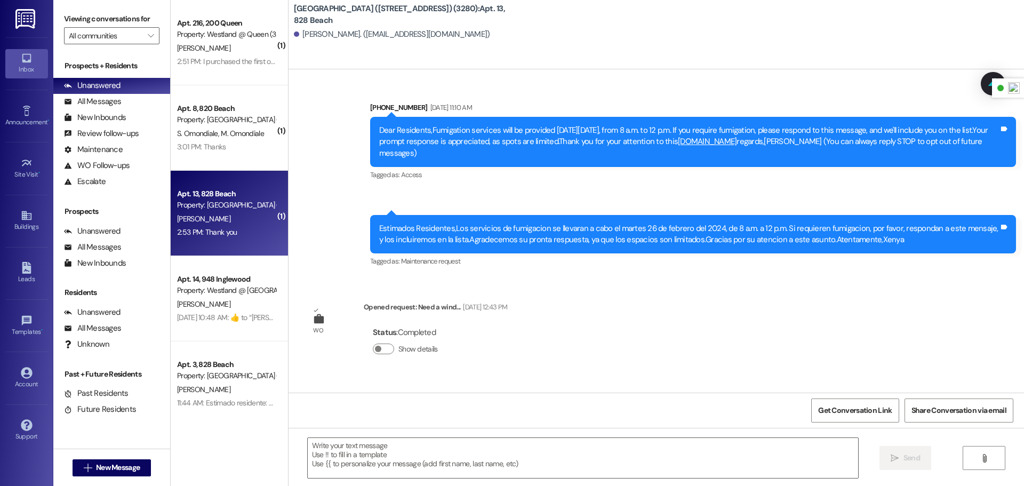
scroll to position [8381, 0]
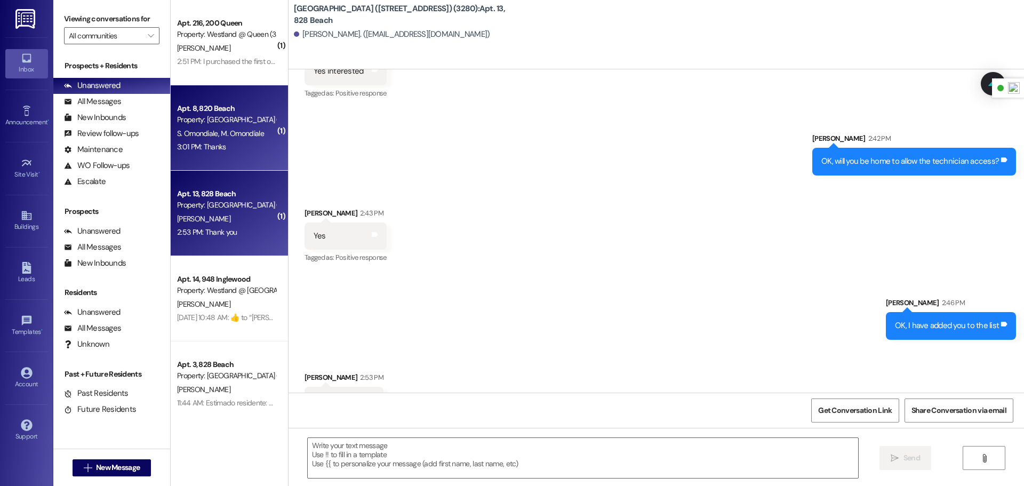
click at [231, 156] on div "Apt. 8, 820 Beach Property: Westland @ Beach (820 W Beach Ave) (3392) S. Omondi…" at bounding box center [229, 127] width 117 height 85
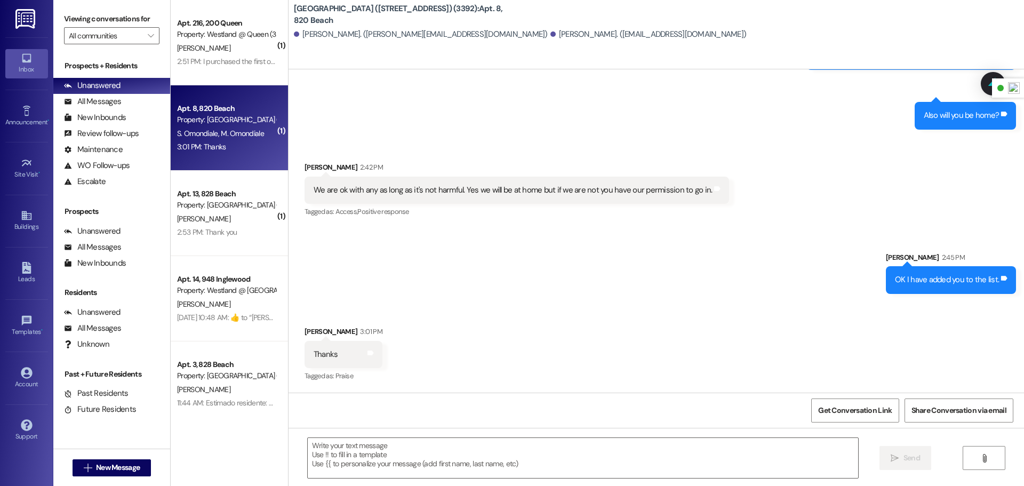
scroll to position [4067, 0]
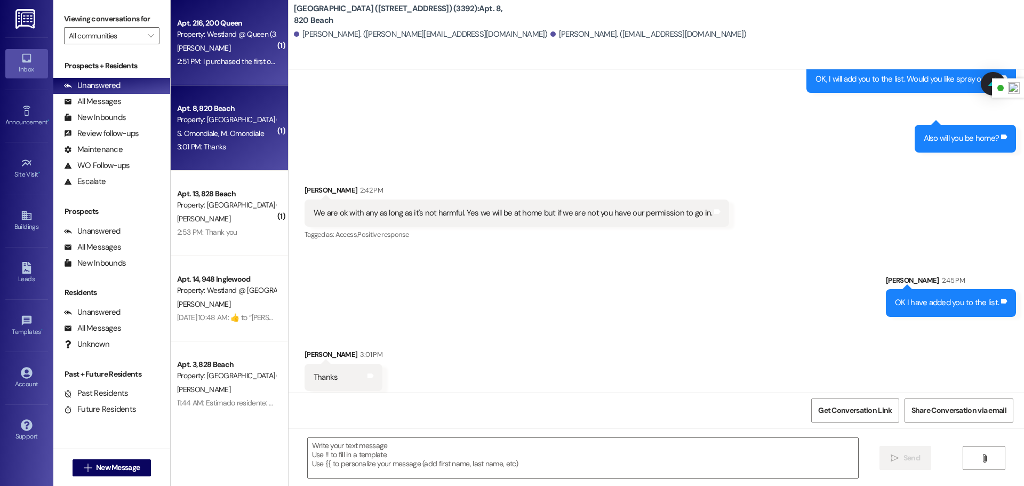
click at [234, 71] on div "Apt. 216, 200 Queen Property: Westland @ Queen (3266) R. Wilson 2:51 PM: I purc…" at bounding box center [229, 42] width 117 height 85
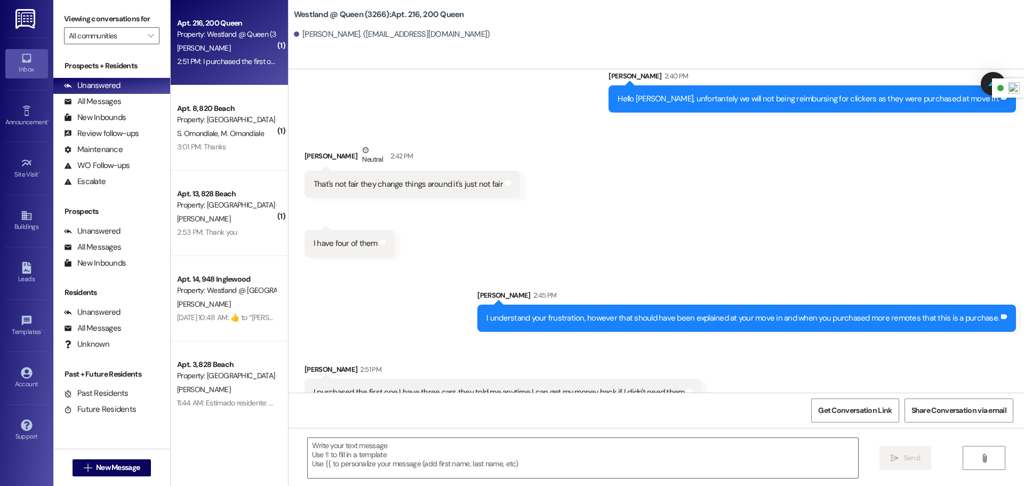
scroll to position [4855, 0]
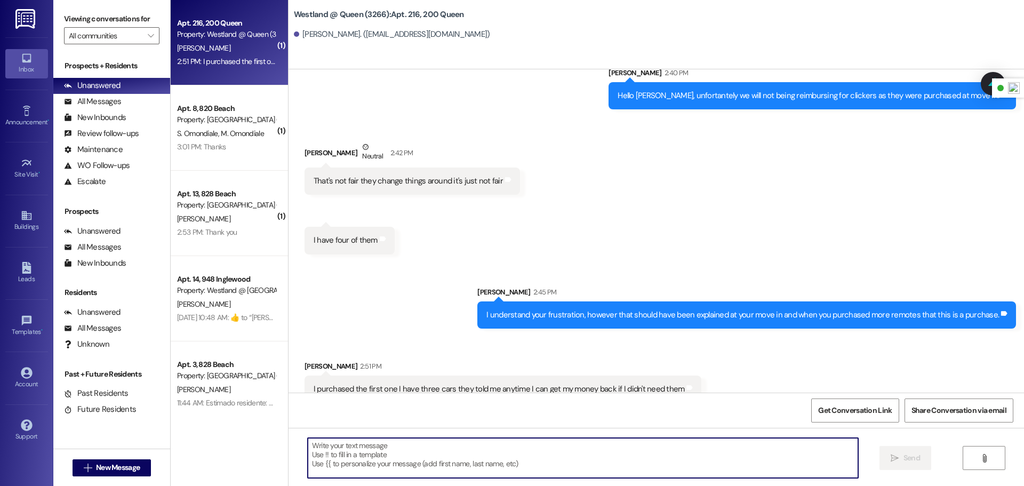
click at [464, 457] on textarea at bounding box center [583, 458] width 550 height 40
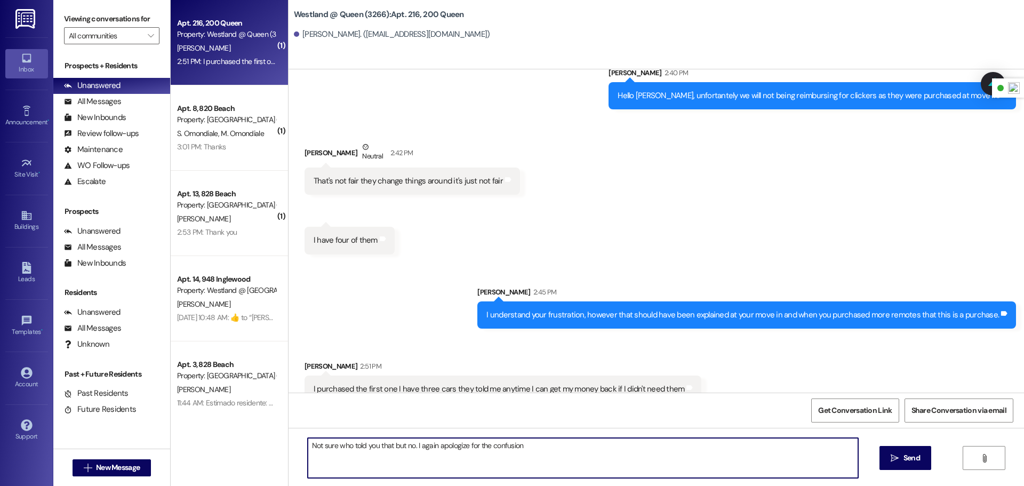
type textarea "Not sure who told you that but no. I again apologize for the confusion"
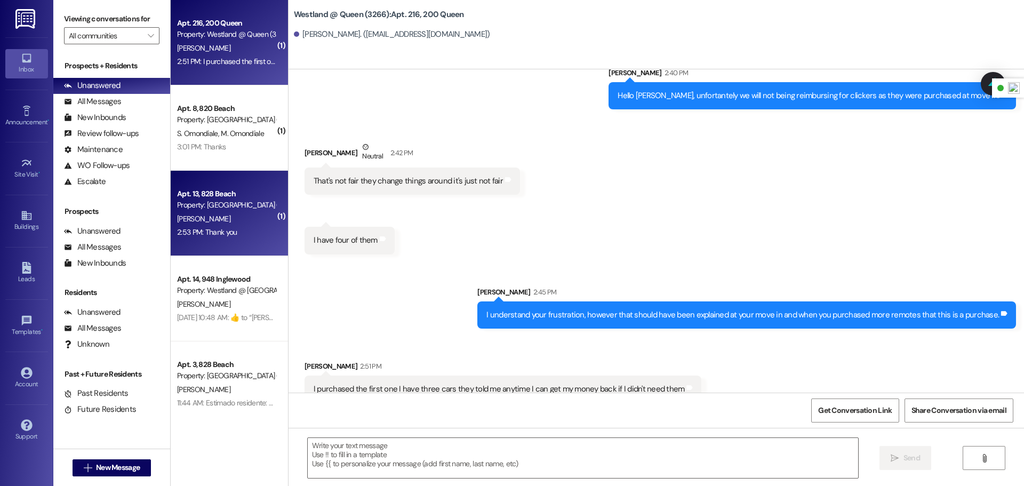
click at [218, 212] on div "[PERSON_NAME][GEOGRAPHIC_DATA]" at bounding box center [226, 218] width 101 height 13
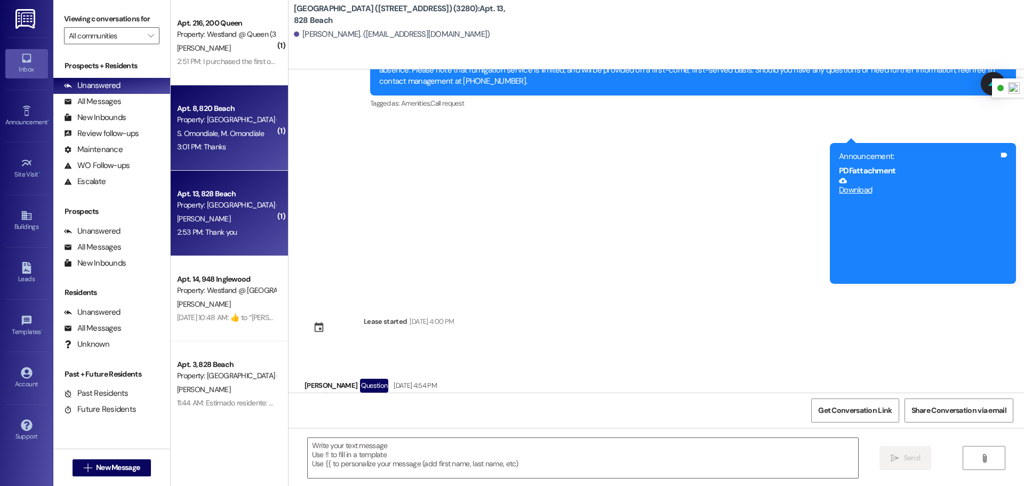
click at [211, 164] on div "Apt. 8, 820 Beach Property: Westland @ Beach (820 W Beach Ave) (3392) S. Omondi…" at bounding box center [229, 127] width 117 height 85
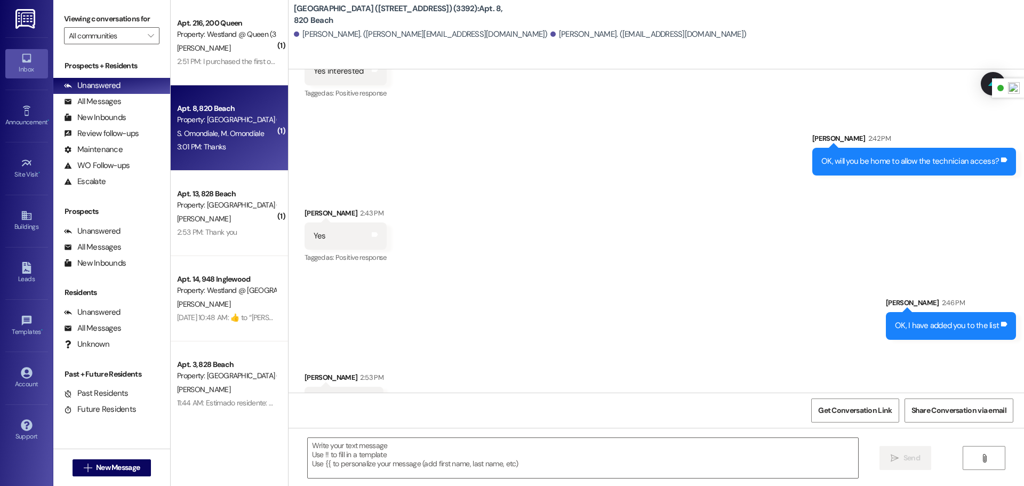
scroll to position [4067, 0]
